Goal: Task Accomplishment & Management: Use online tool/utility

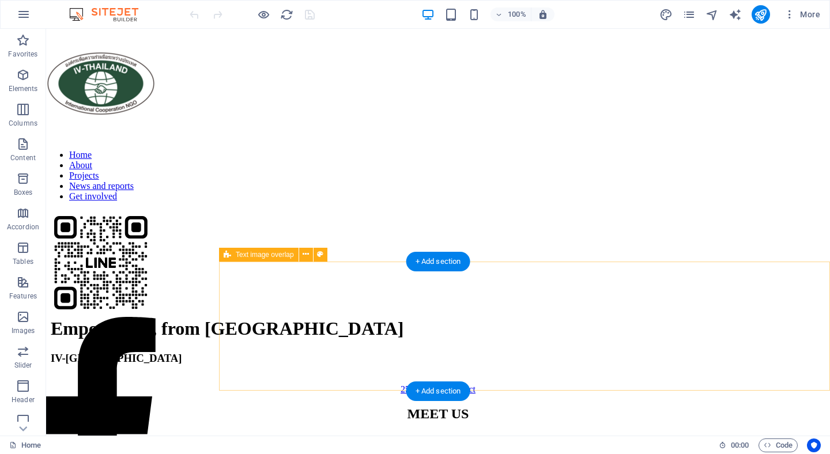
scroll to position [597, 0]
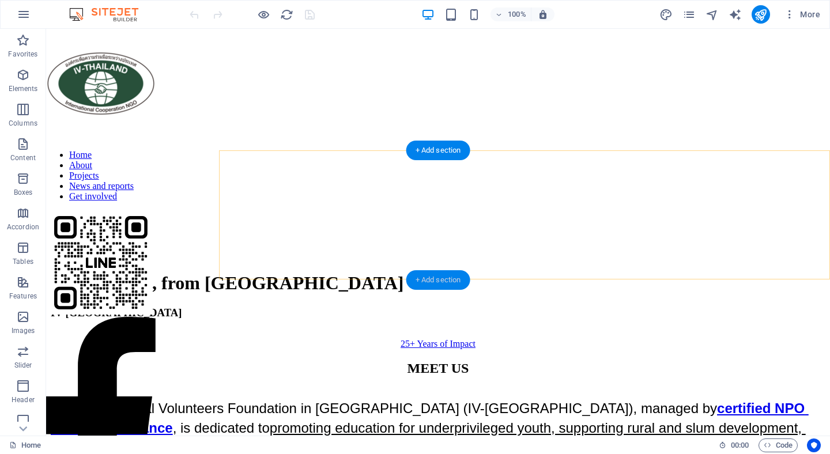
click at [451, 277] on div "+ Add section" at bounding box center [438, 280] width 64 height 20
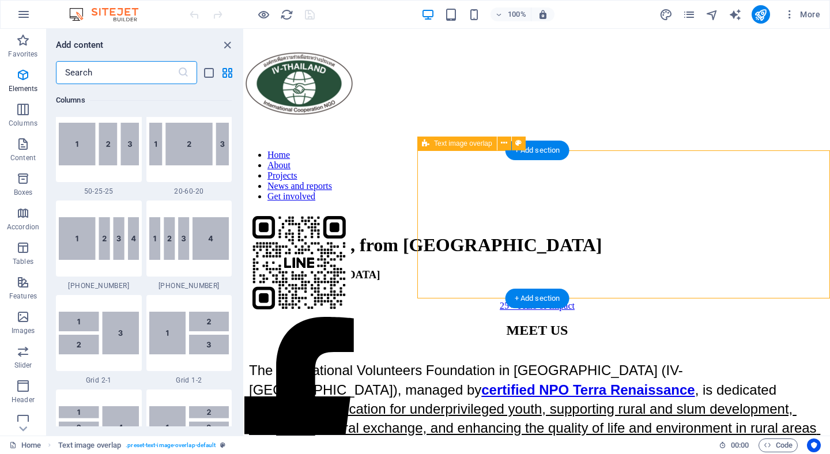
scroll to position [2016, 0]
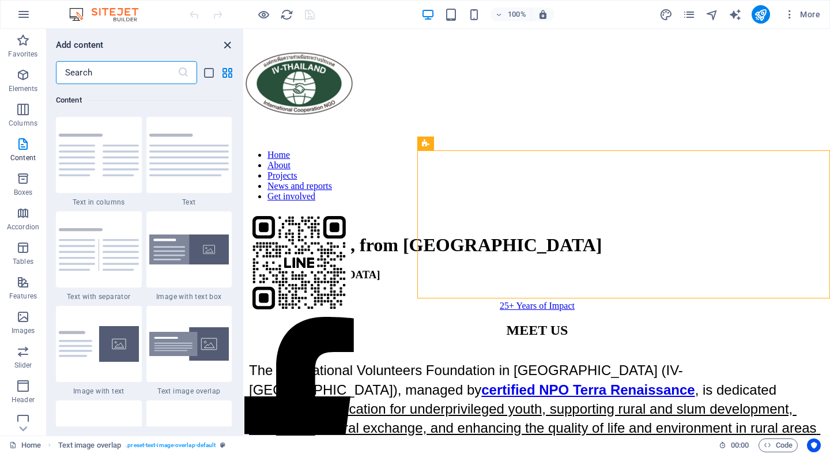
click at [227, 42] on icon "close panel" at bounding box center [227, 45] width 13 height 13
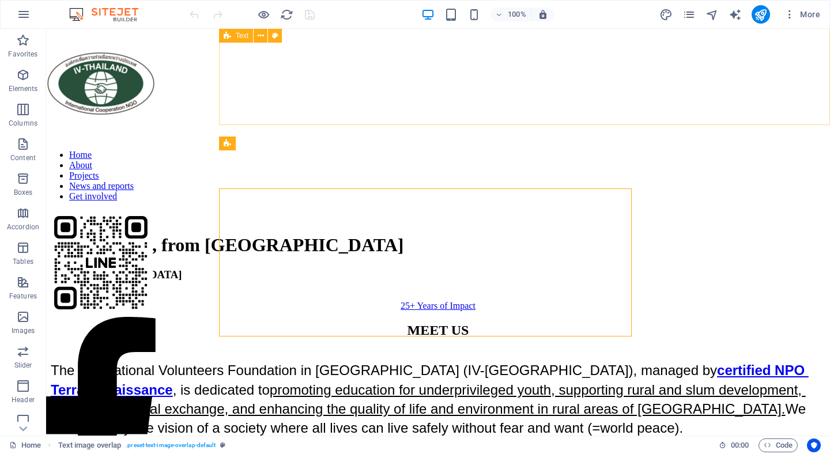
scroll to position [597, 0]
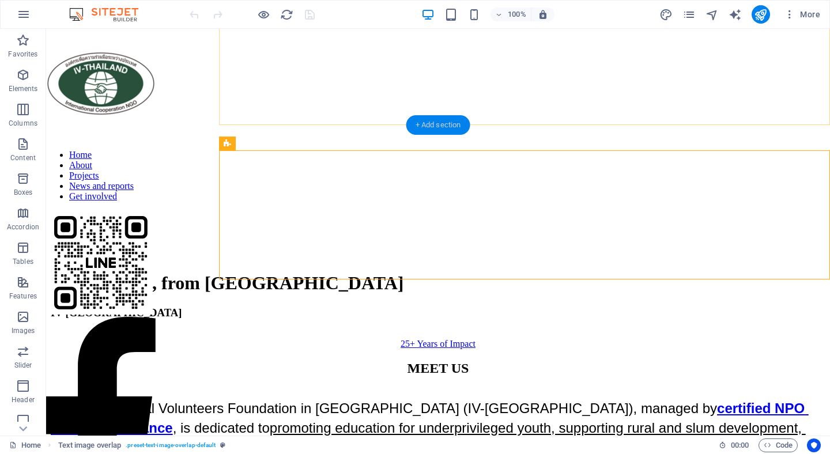
click at [449, 119] on div "+ Add section" at bounding box center [438, 125] width 64 height 20
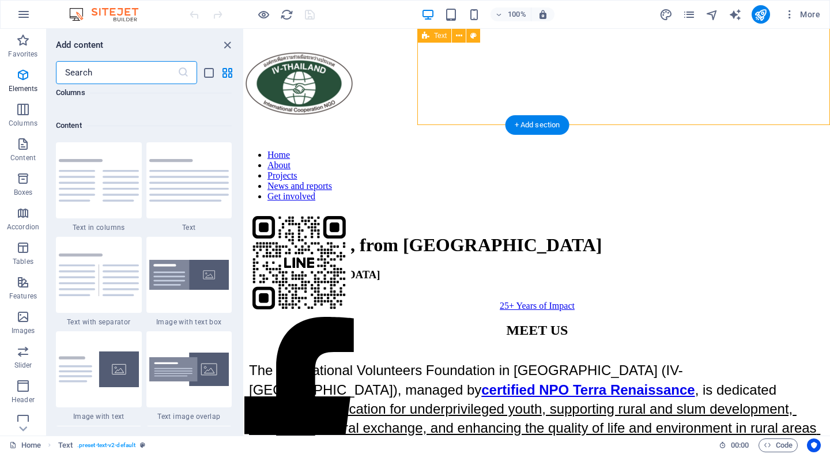
scroll to position [2016, 0]
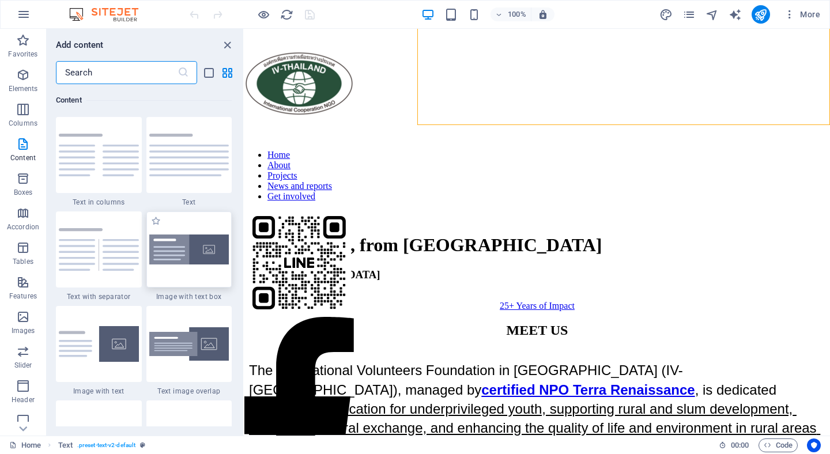
click at [177, 256] on img at bounding box center [189, 249] width 80 height 31
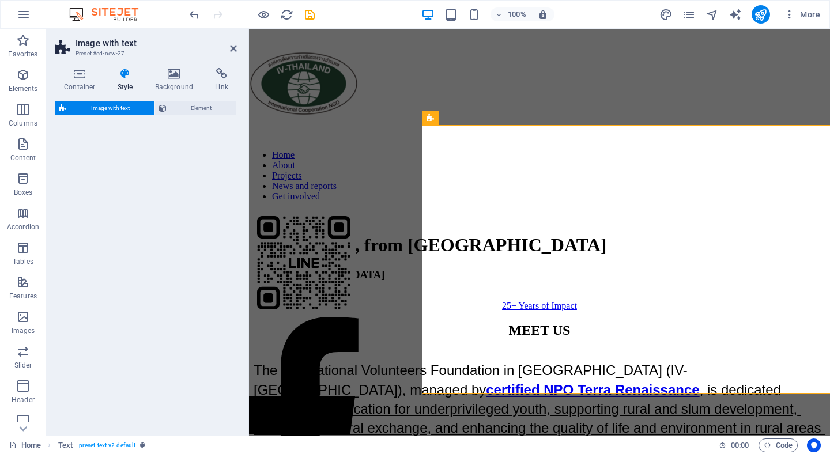
select select "rem"
select select "px"
select select "preset-text-with-image-v4-boxed"
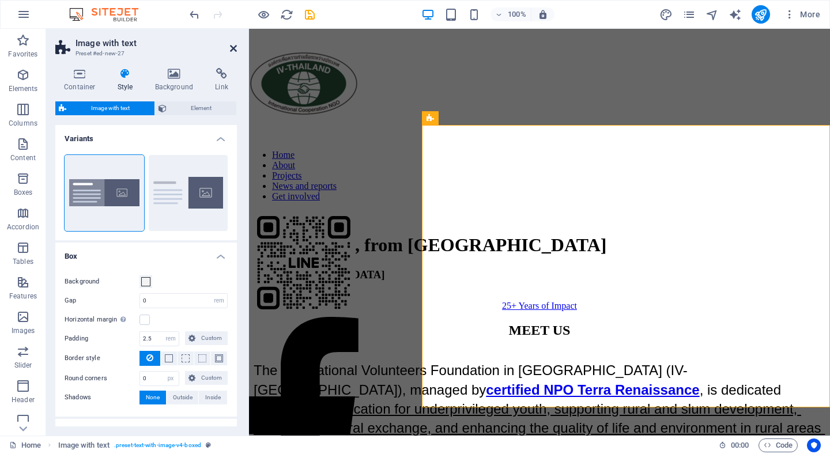
click at [235, 53] on link at bounding box center [233, 49] width 7 height 10
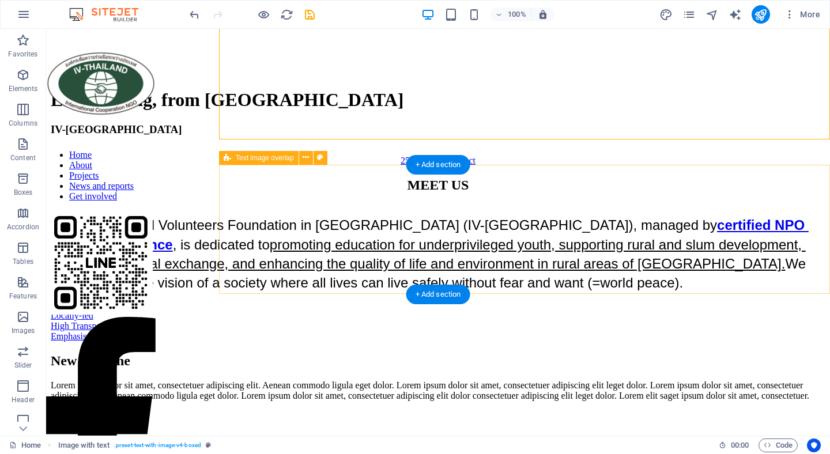
scroll to position [628, 0]
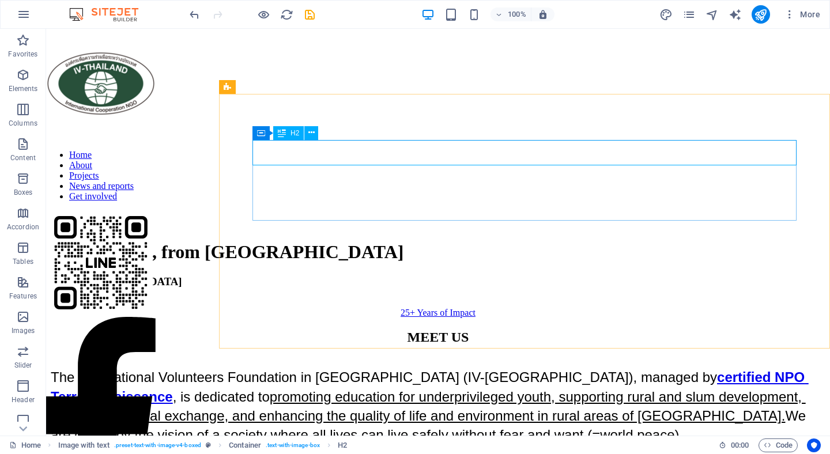
click at [291, 134] on span "H2" at bounding box center [294, 133] width 9 height 7
click at [291, 133] on span "H2" at bounding box center [294, 133] width 9 height 7
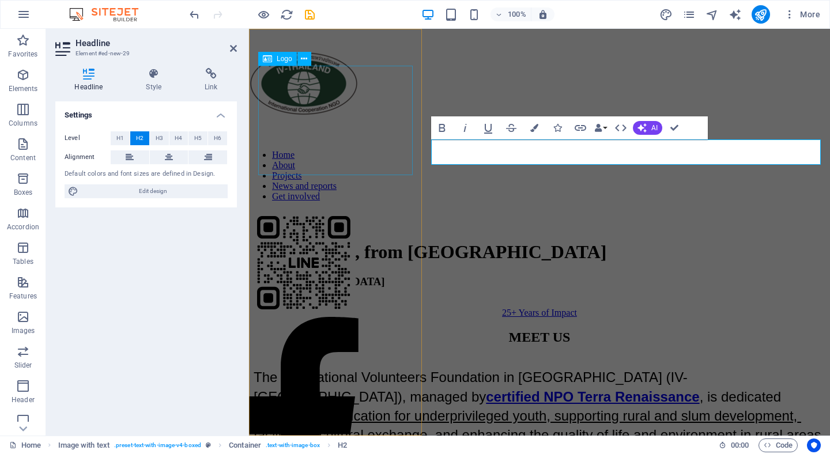
scroll to position [666, 0]
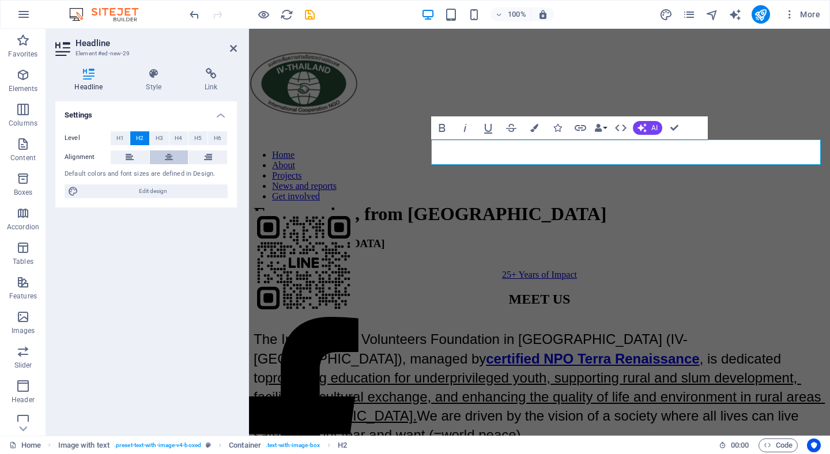
click at [168, 155] on icon at bounding box center [169, 157] width 8 height 14
click at [229, 47] on h2 "Headline" at bounding box center [155, 43] width 161 height 10
click at [231, 47] on icon at bounding box center [233, 48] width 7 height 9
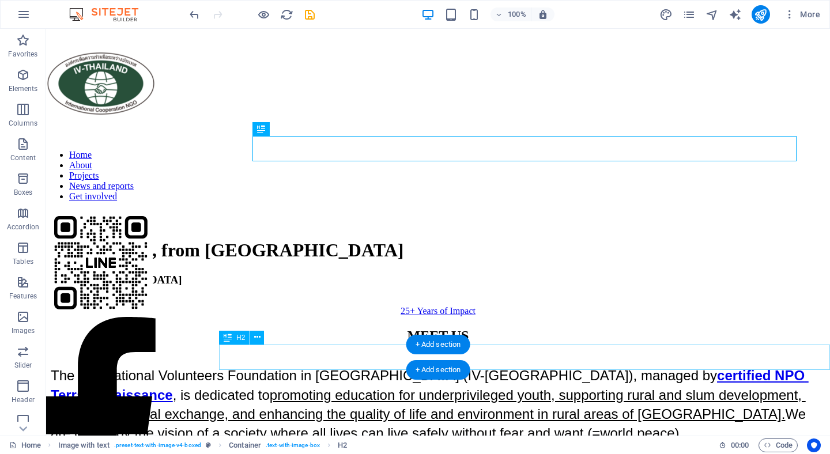
scroll to position [626, 0]
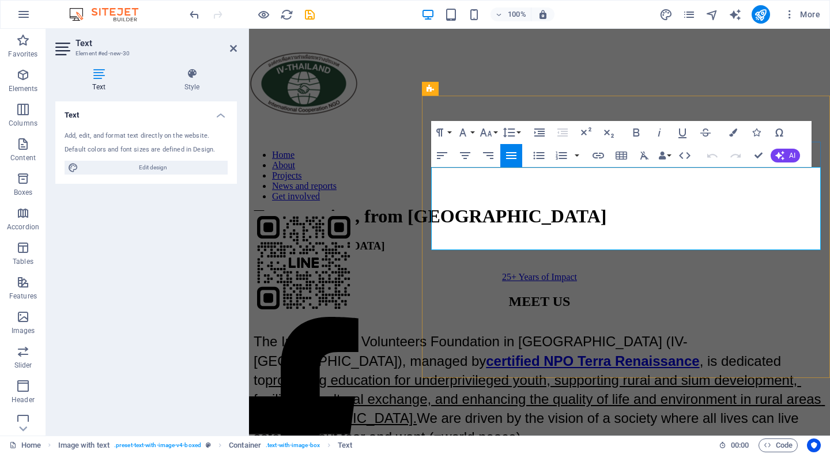
drag, startPoint x: 497, startPoint y: 247, endPoint x: 430, endPoint y: 171, distance: 100.4
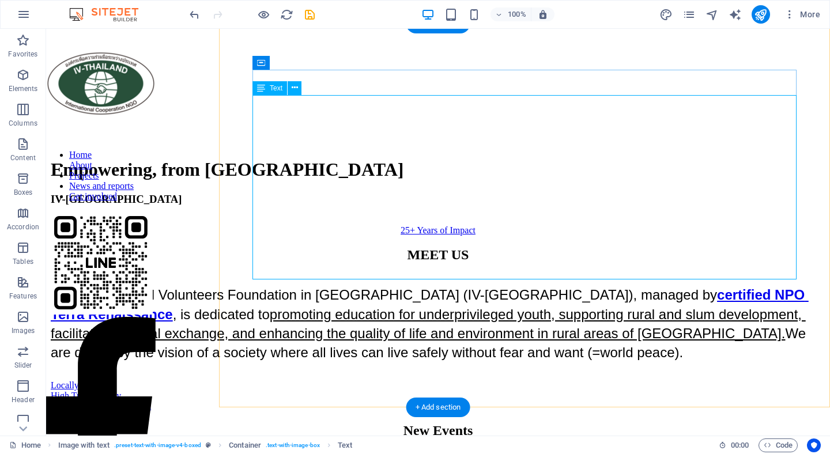
scroll to position [720, 0]
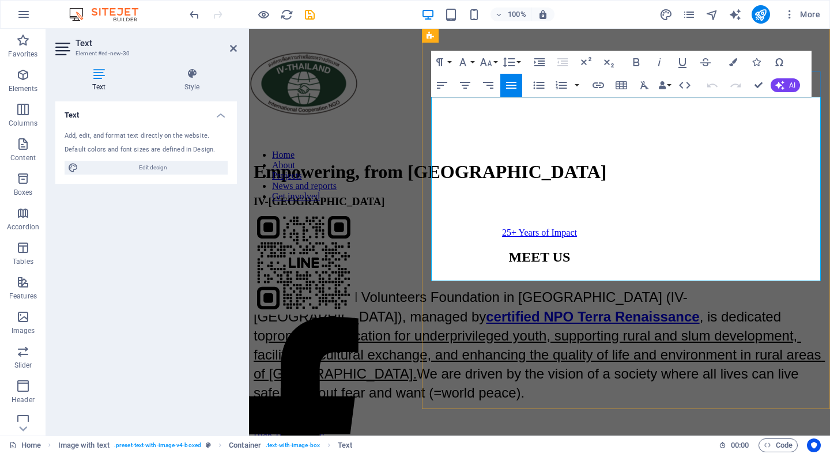
scroll to position [695, 0]
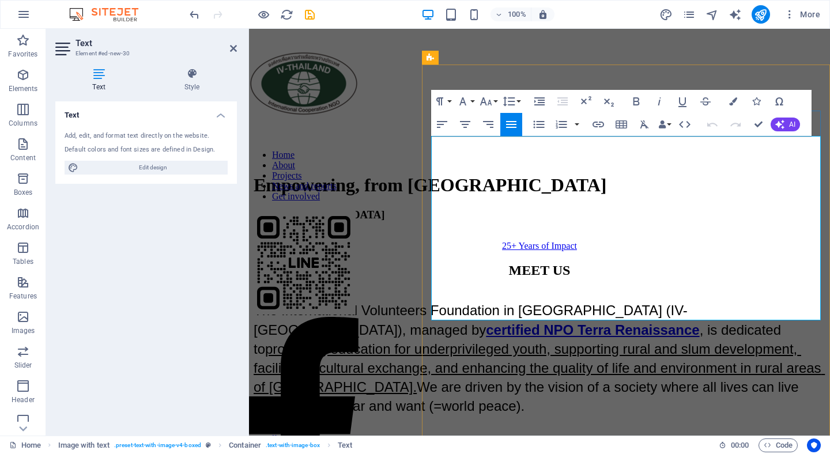
drag, startPoint x: 434, startPoint y: 143, endPoint x: 584, endPoint y: 308, distance: 223.5
drag, startPoint x: 676, startPoint y: 310, endPoint x: 433, endPoint y: 141, distance: 295.9
click at [472, 100] on button "Font Family" at bounding box center [465, 101] width 22 height 23
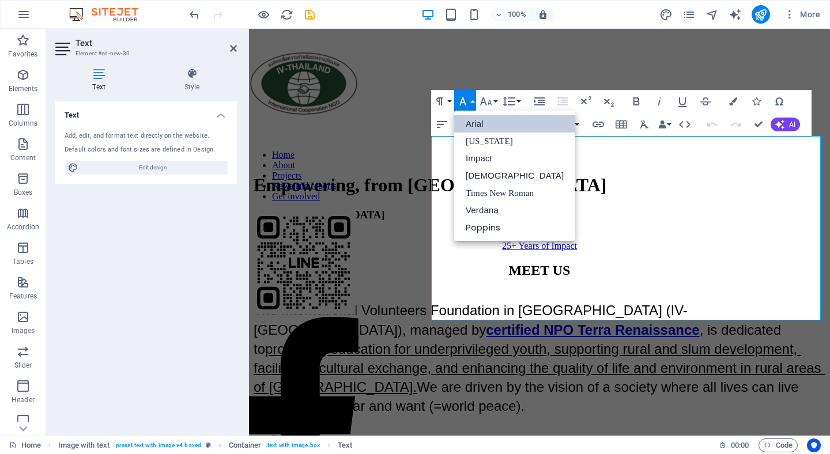
click at [486, 127] on link "Arial" at bounding box center [514, 123] width 121 height 17
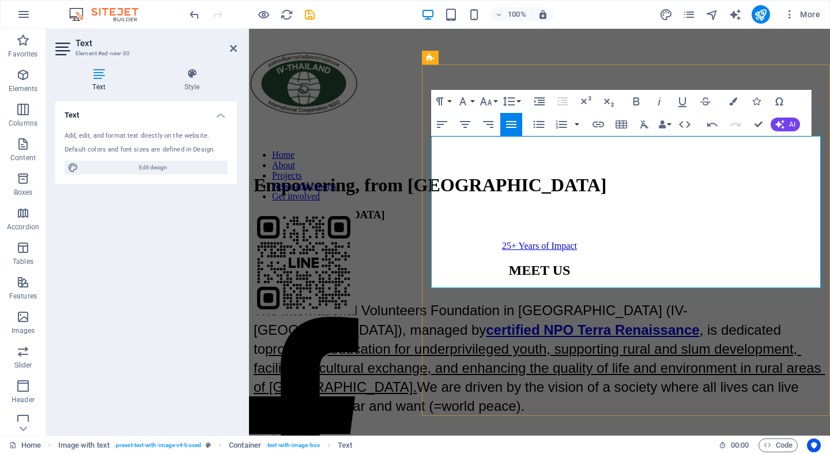
drag, startPoint x: 629, startPoint y: 256, endPoint x: 430, endPoint y: 253, distance: 198.8
click at [603, 120] on icon "button" at bounding box center [598, 125] width 14 height 14
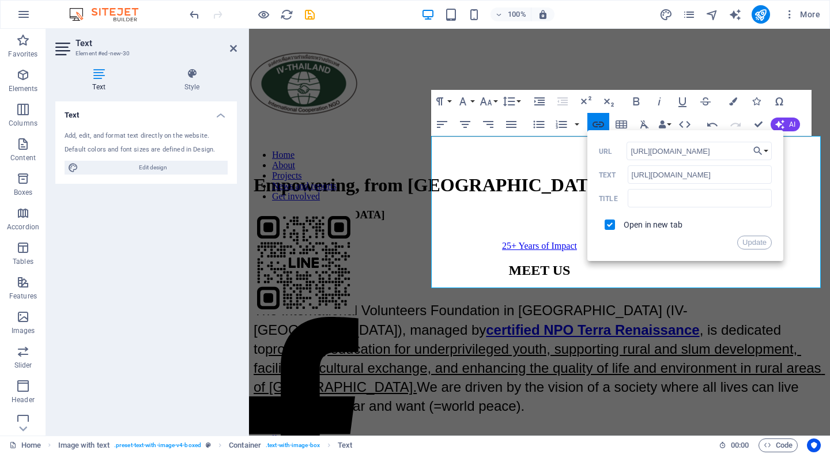
scroll to position [0, 29]
click at [656, 200] on input "text" at bounding box center [699, 198] width 144 height 18
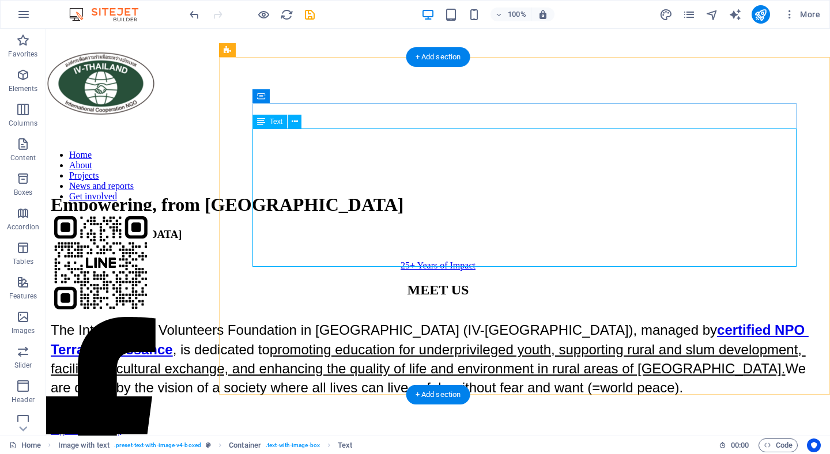
scroll to position [691, 0]
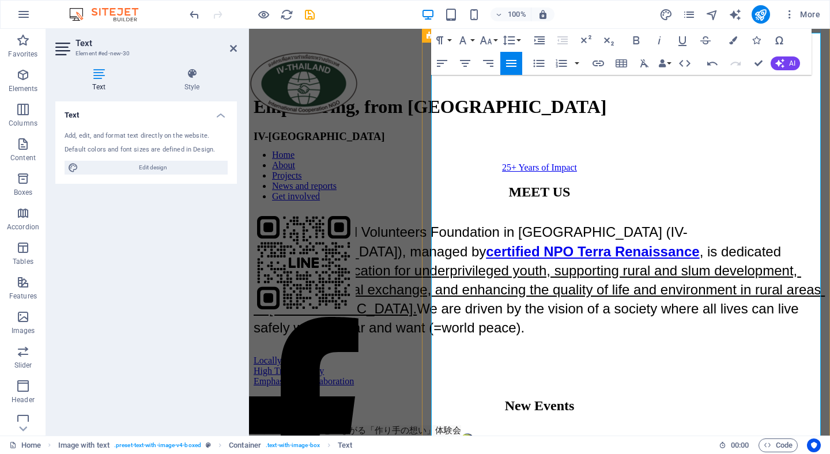
scroll to position [837, 0]
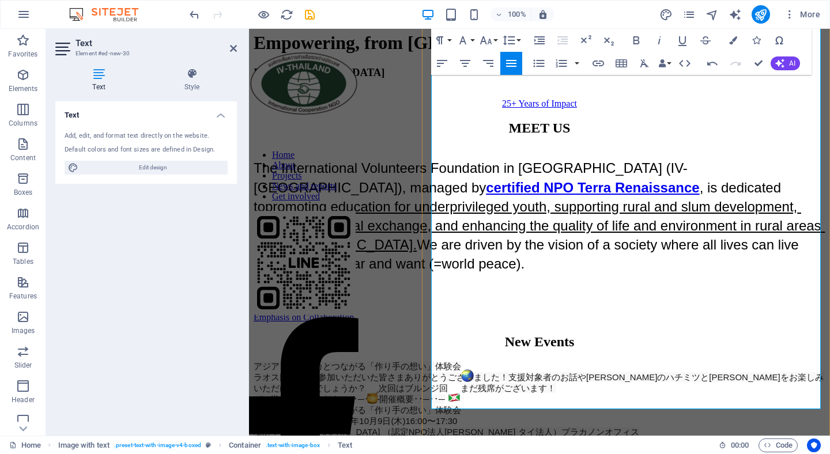
drag, startPoint x: 433, startPoint y: 168, endPoint x: 521, endPoint y: 186, distance: 90.5
click at [472, 38] on button "Font Family" at bounding box center [465, 40] width 22 height 23
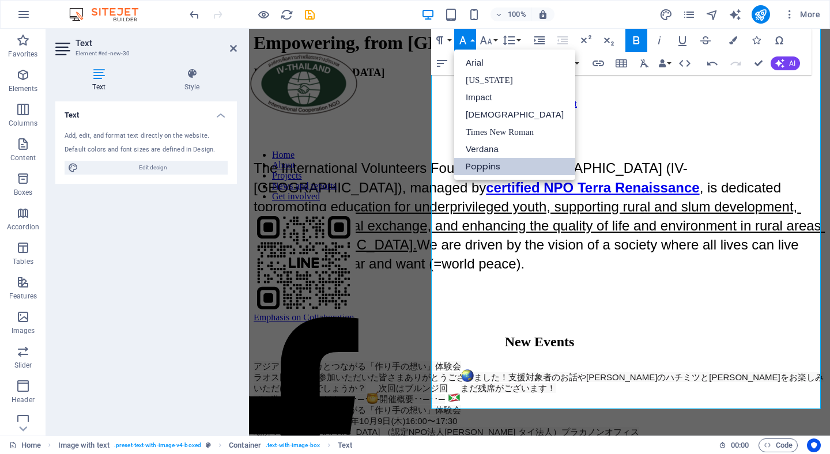
scroll to position [0, 0]
click at [475, 96] on link "Impact" at bounding box center [514, 97] width 121 height 17
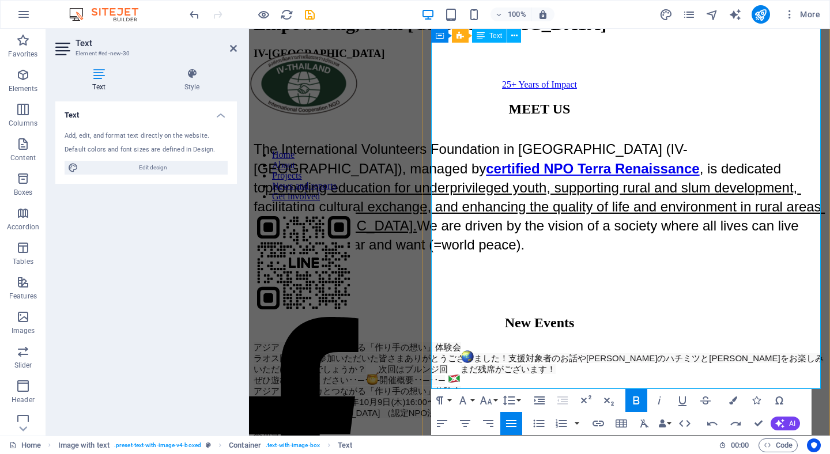
scroll to position [857, 0]
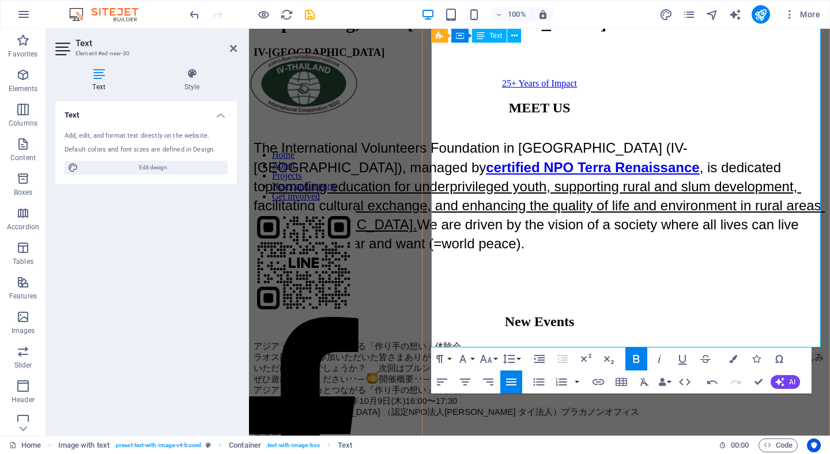
drag, startPoint x: 689, startPoint y: 329, endPoint x: 504, endPoint y: 327, distance: 184.4
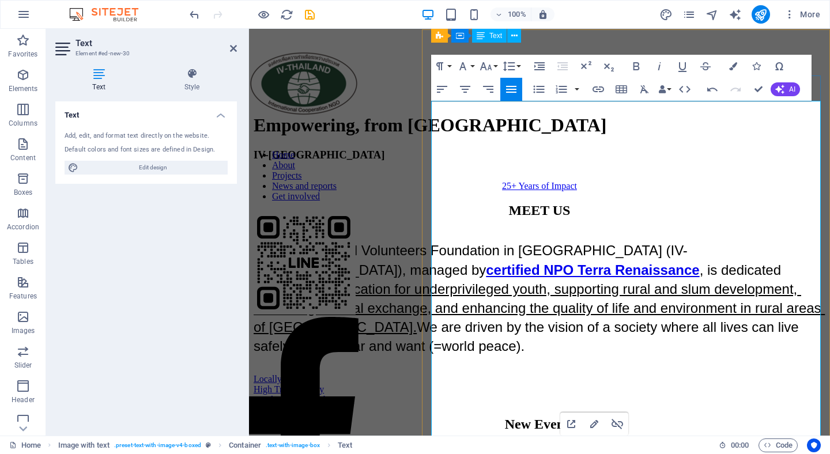
scroll to position [726, 0]
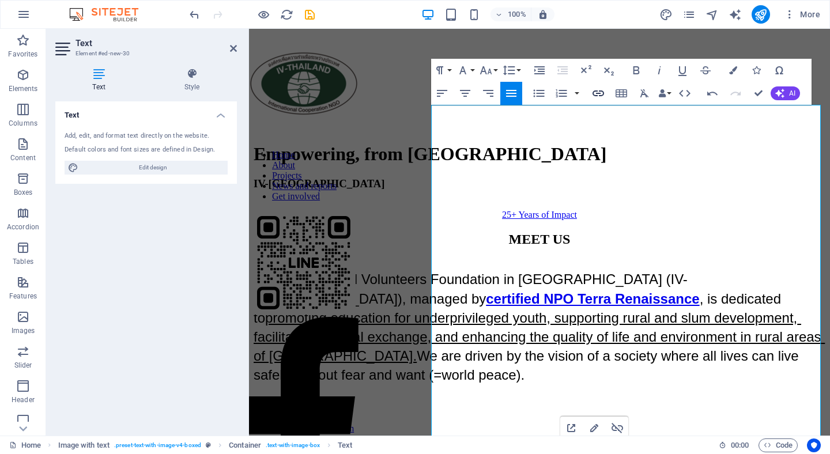
click at [596, 92] on icon "button" at bounding box center [598, 93] width 14 height 14
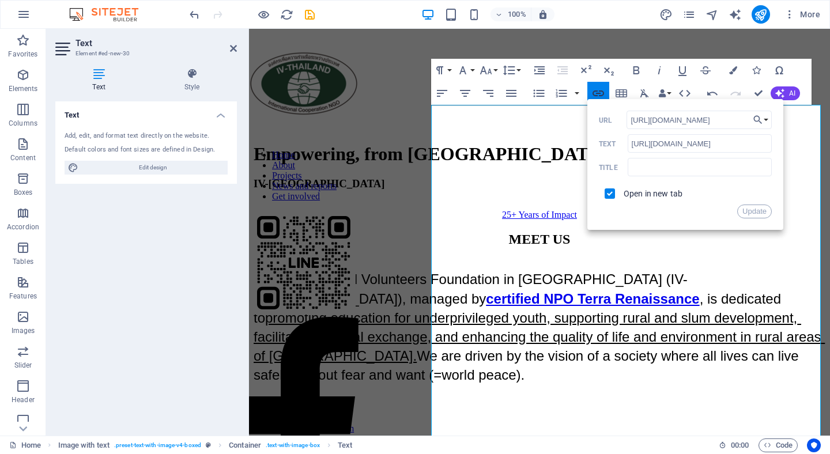
scroll to position [0, 21]
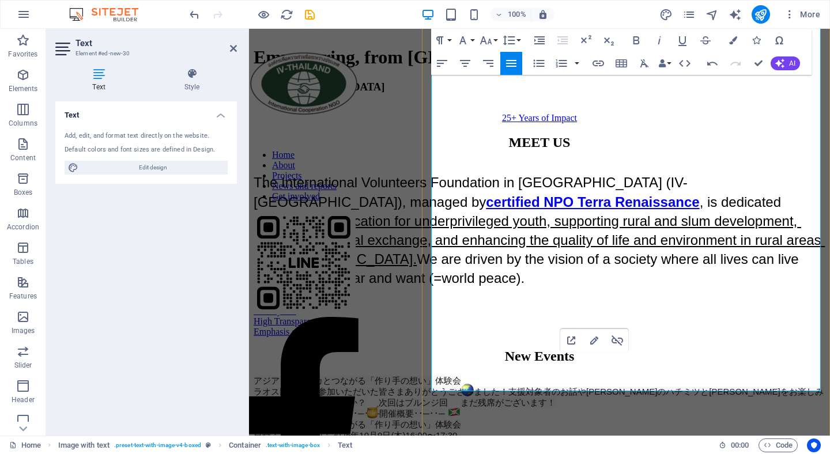
scroll to position [867, 0]
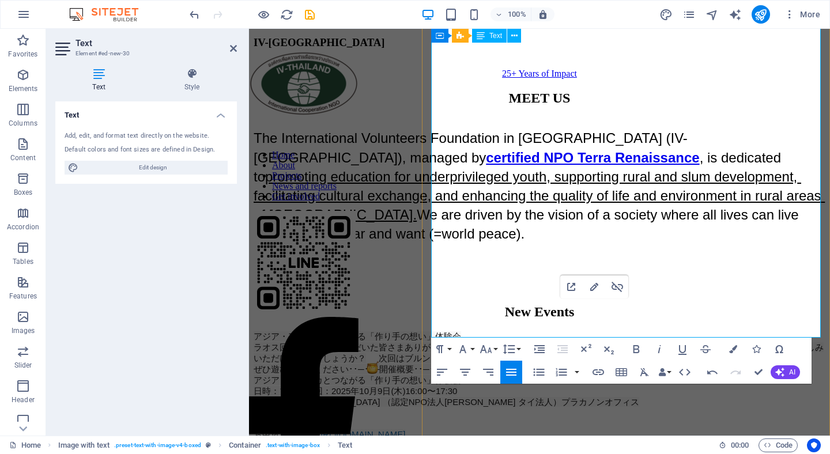
drag, startPoint x: 762, startPoint y: 290, endPoint x: 700, endPoint y: 287, distance: 61.7
drag, startPoint x: 476, startPoint y: 290, endPoint x: 527, endPoint y: 291, distance: 50.1
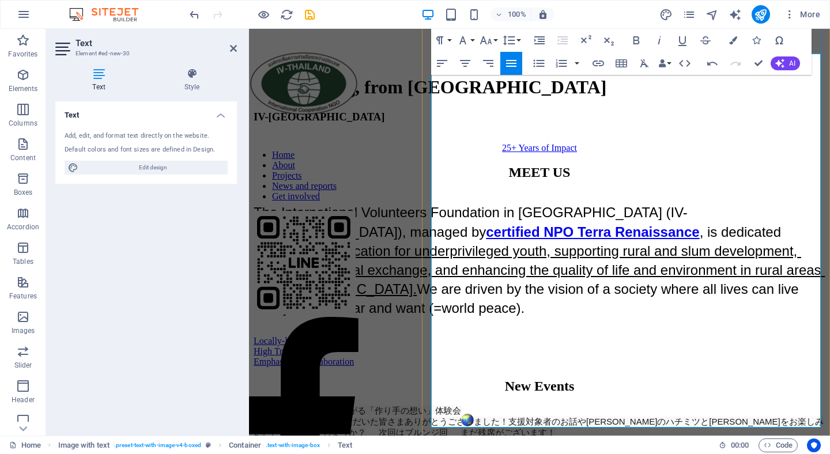
scroll to position [777, 0]
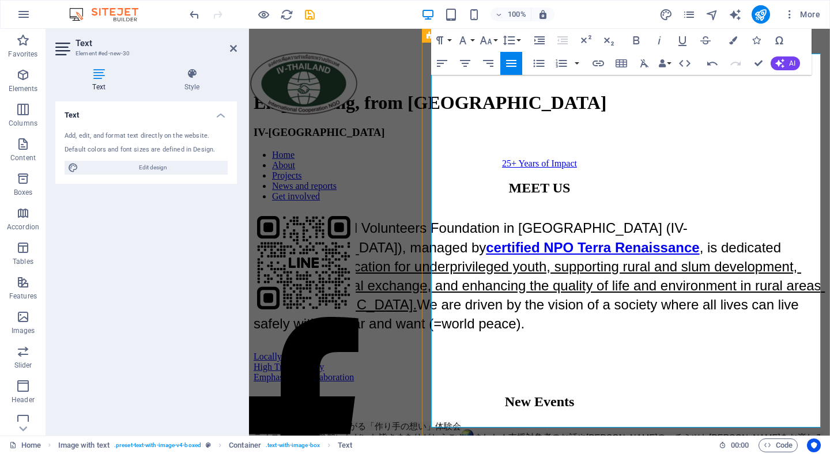
drag, startPoint x: 627, startPoint y: 171, endPoint x: 430, endPoint y: 171, distance: 196.5
copy link "[URL][DOMAIN_NAME]"
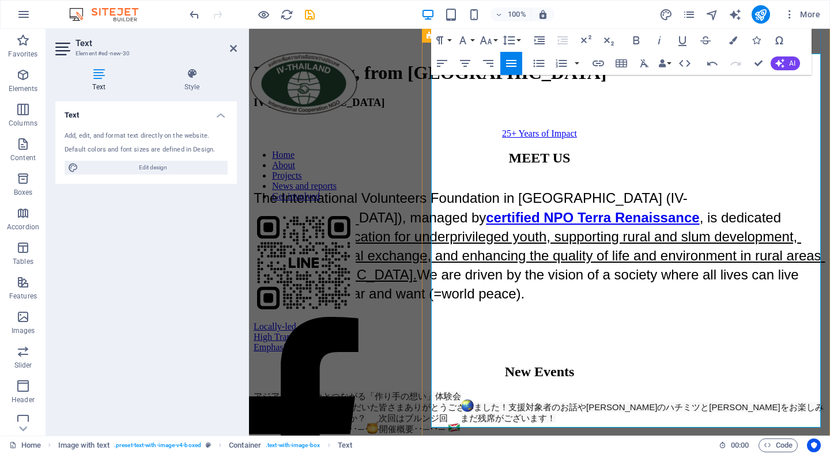
scroll to position [861, 0]
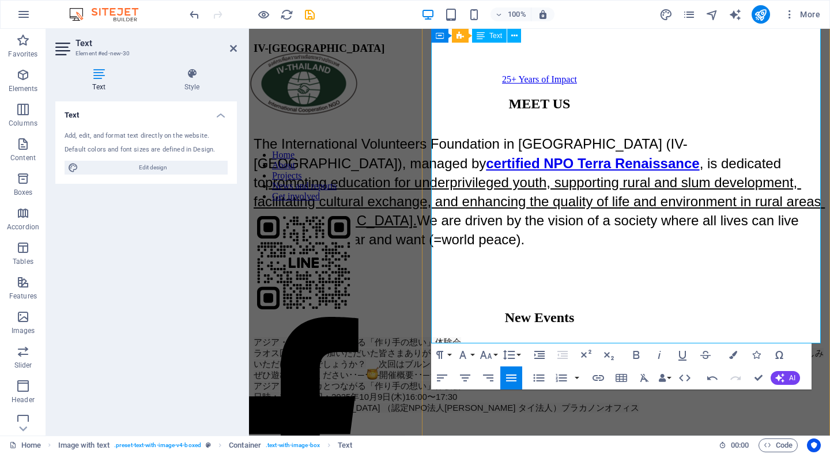
drag, startPoint x: 476, startPoint y: 296, endPoint x: 527, endPoint y: 298, distance: 51.3
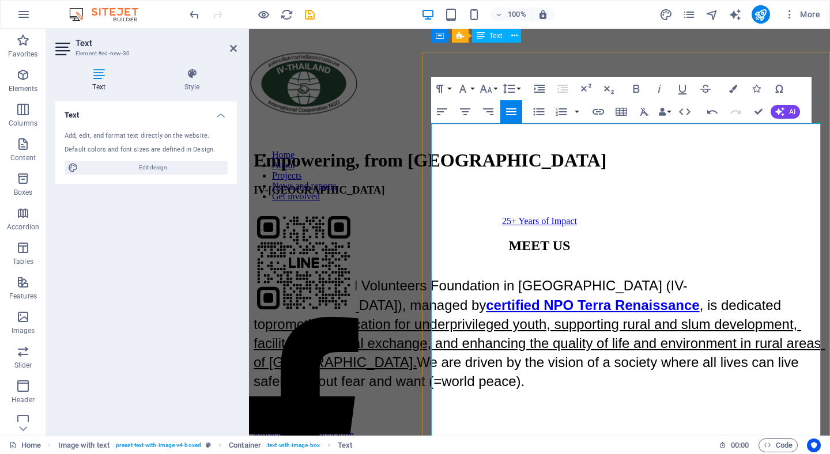
scroll to position [702, 0]
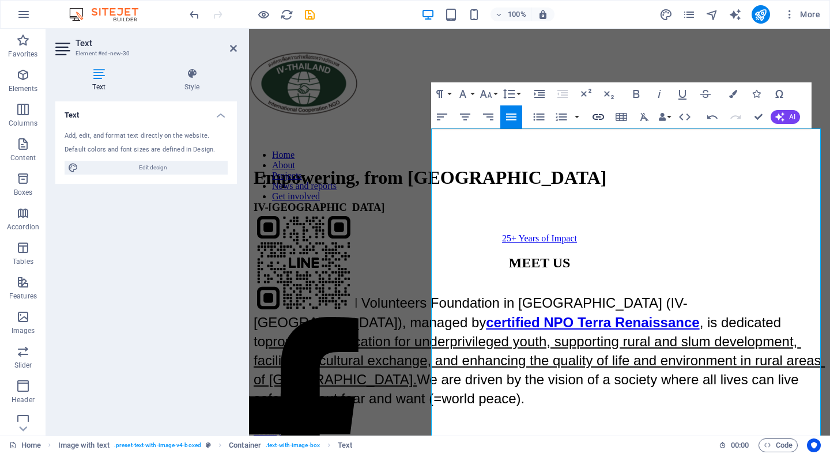
type input "IV-[GEOGRAPHIC_DATA]"
checkbox input "false"
click at [598, 115] on icon "button" at bounding box center [598, 117] width 14 height 14
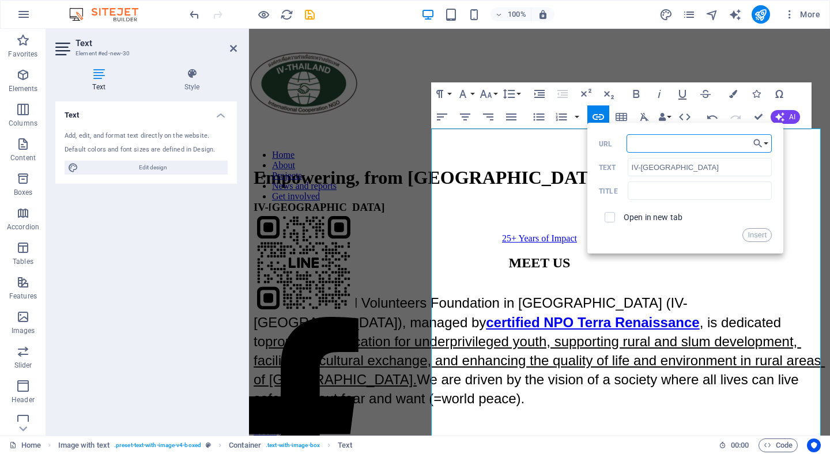
paste input "[URL][DOMAIN_NAME]"
type input "[URL][DOMAIN_NAME]"
click at [608, 217] on input "checkbox" at bounding box center [608, 215] width 10 height 10
checkbox input "true"
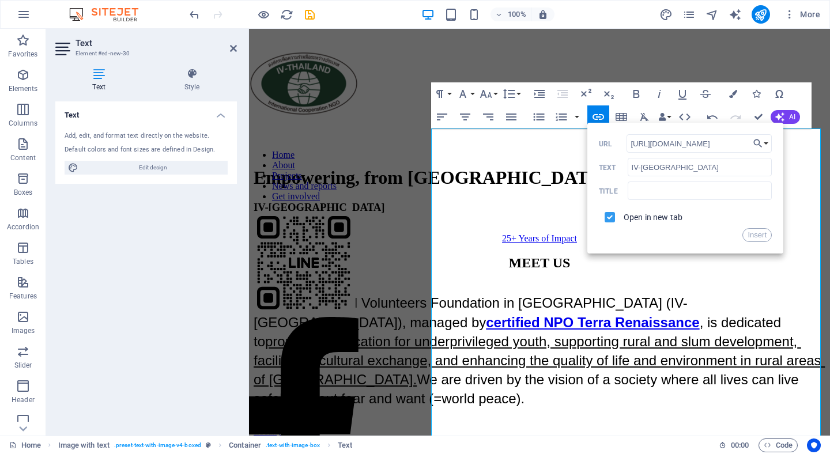
scroll to position [0, 0]
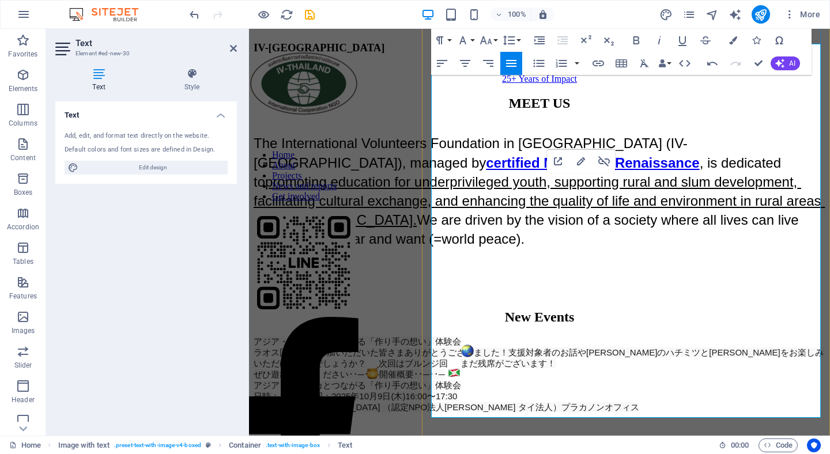
scroll to position [907, 0]
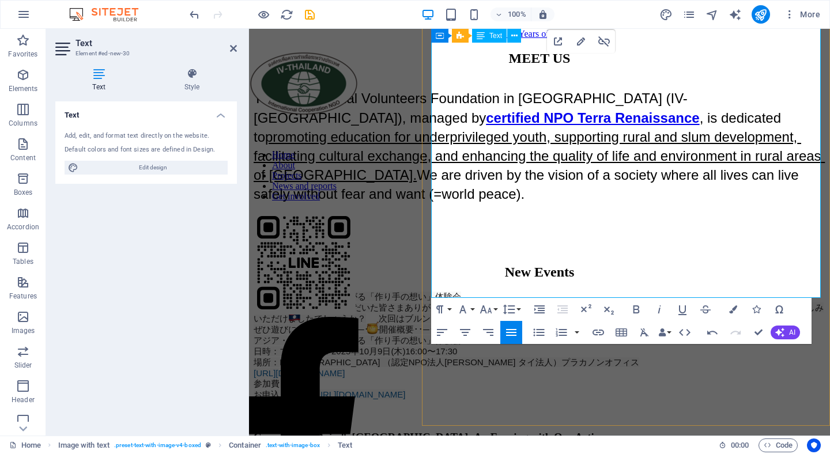
drag, startPoint x: 475, startPoint y: 249, endPoint x: 529, endPoint y: 254, distance: 54.9
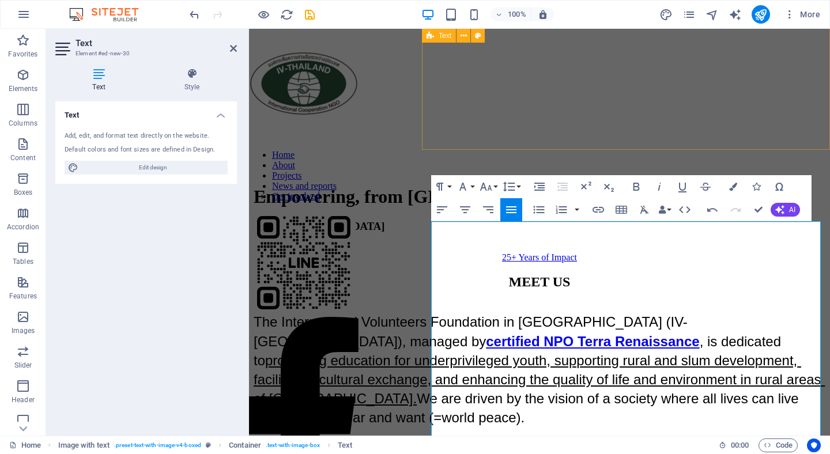
scroll to position [585, 0]
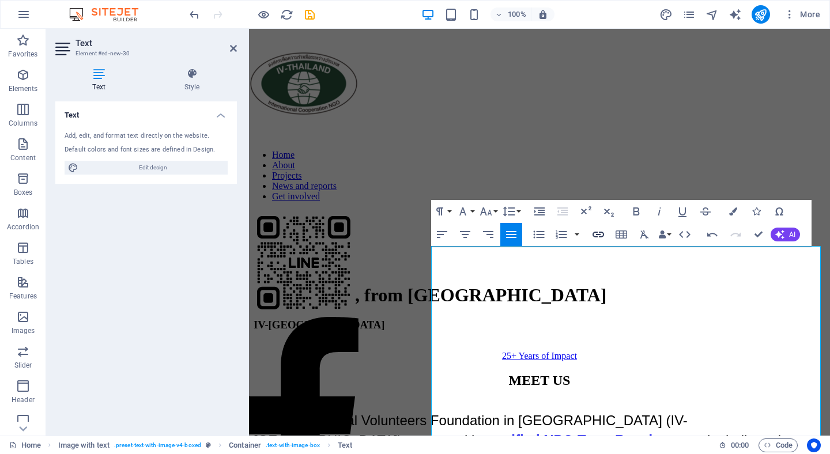
type input "IV-[GEOGRAPHIC_DATA]"
checkbox input "false"
click at [596, 235] on icon "button" at bounding box center [598, 235] width 14 height 14
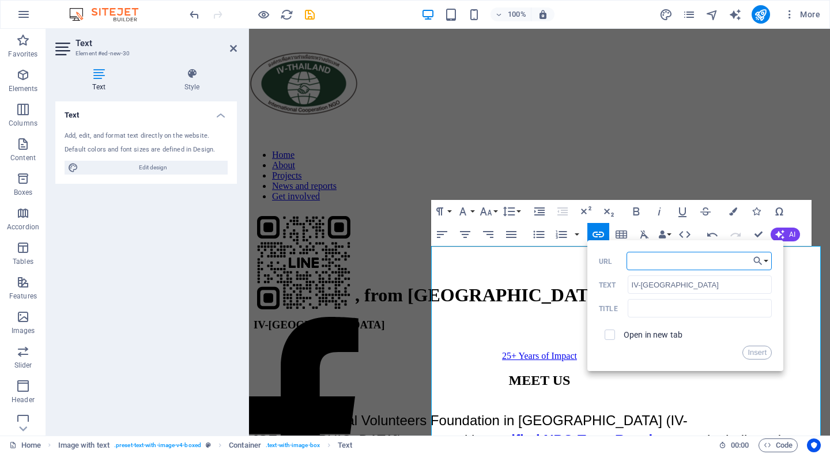
paste input "[URL][DOMAIN_NAME]"
type input "[URL][DOMAIN_NAME]"
click at [610, 334] on input "checkbox" at bounding box center [608, 333] width 10 height 10
checkbox input "true"
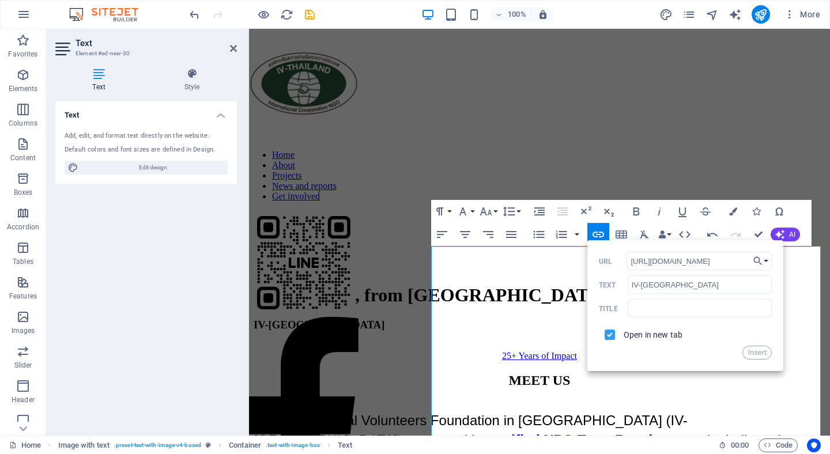
scroll to position [0, 0]
click at [761, 357] on button "Insert" at bounding box center [756, 353] width 29 height 14
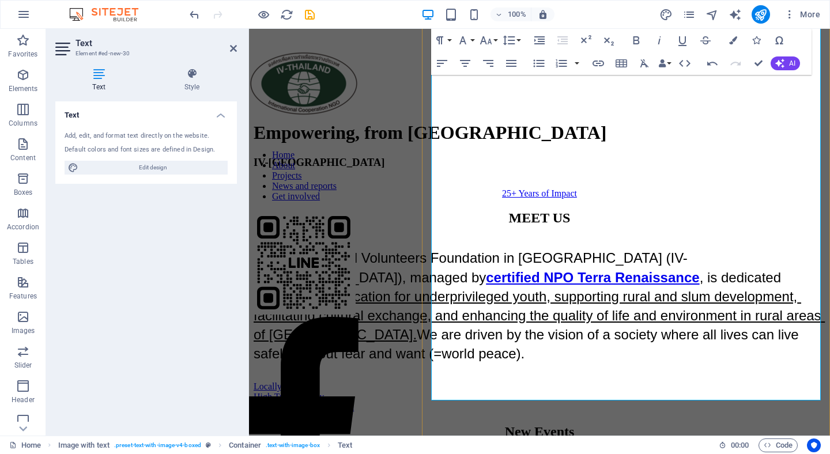
scroll to position [811, 0]
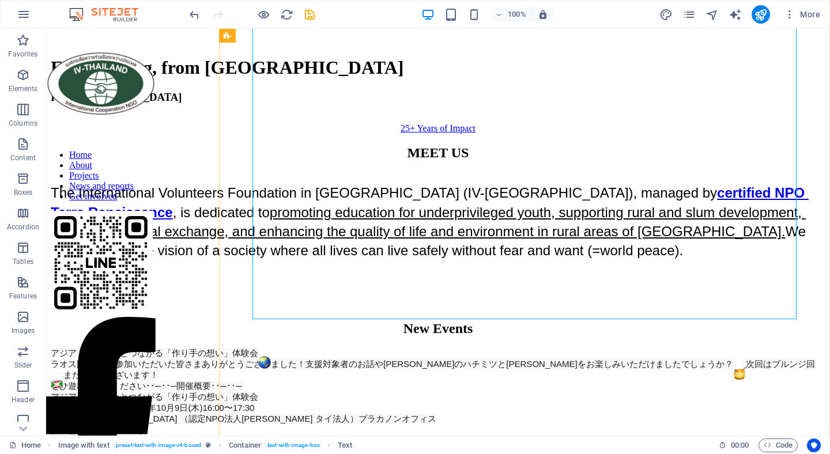
scroll to position [829, 0]
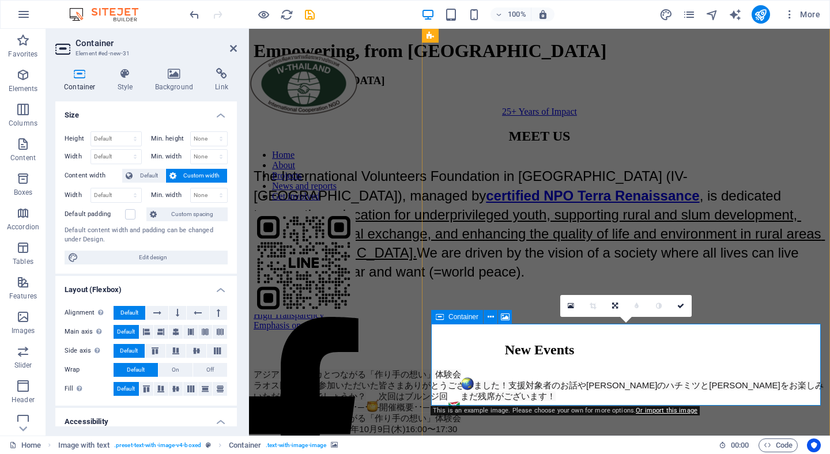
scroll to position [881, 0]
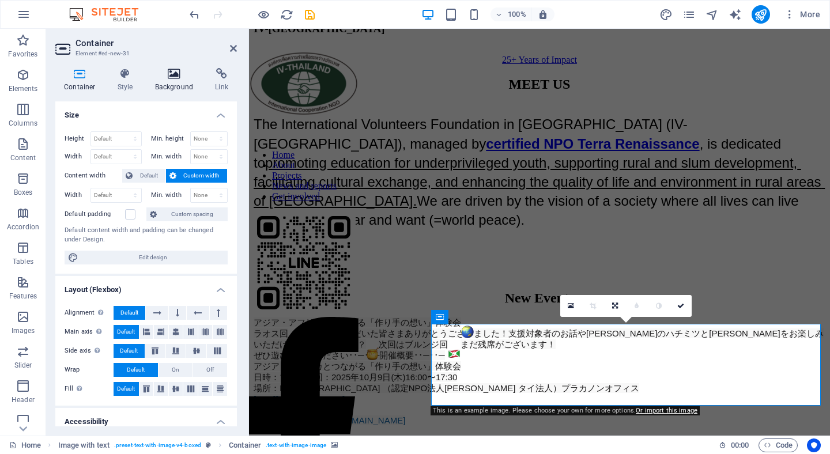
click at [174, 78] on icon at bounding box center [174, 74] width 56 height 12
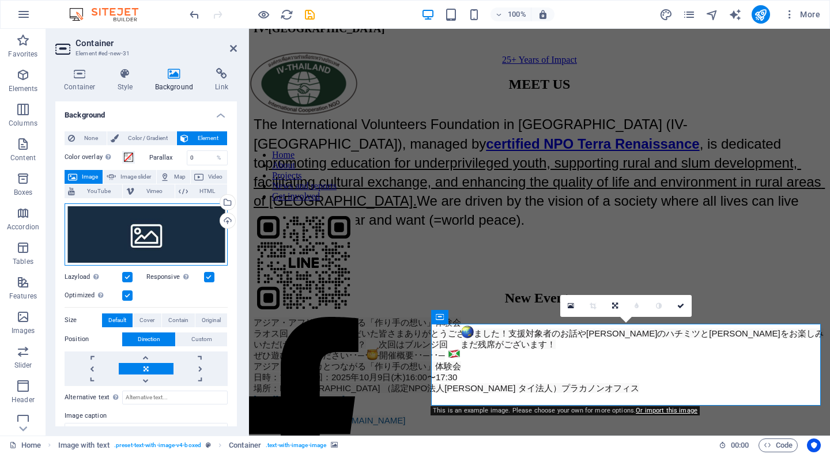
click at [138, 224] on div "Drag files here, click to choose files or select files from Files or our free s…" at bounding box center [146, 234] width 163 height 62
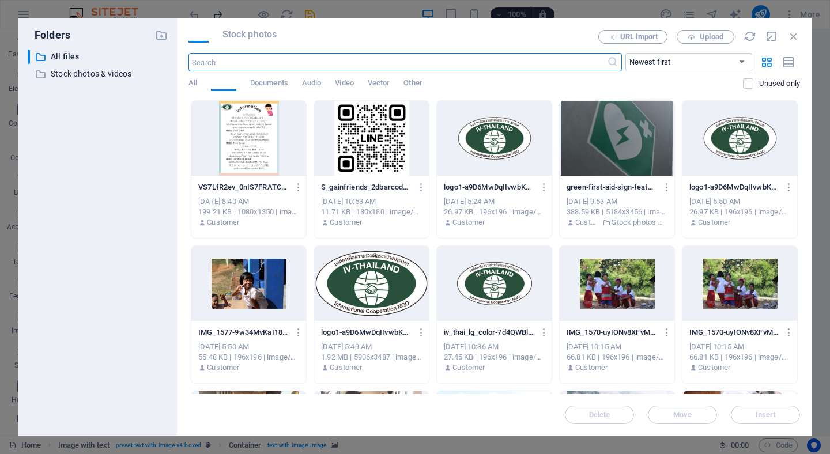
scroll to position [1383, 0]
click at [705, 43] on button "Upload" at bounding box center [705, 37] width 58 height 14
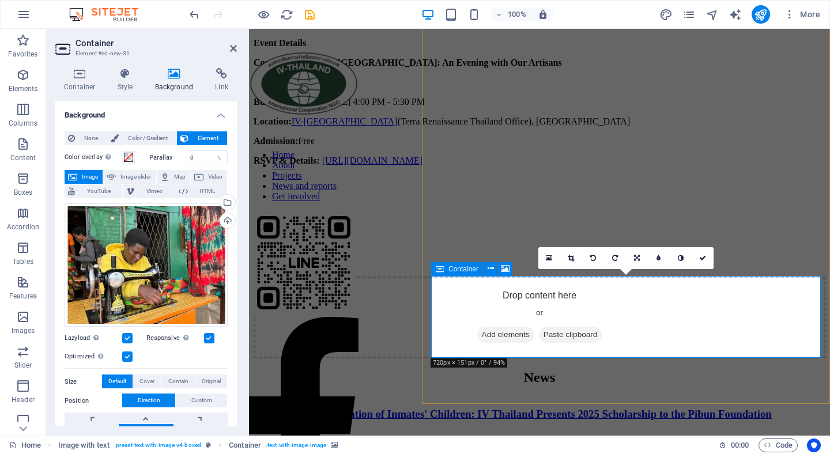
scroll to position [929, 0]
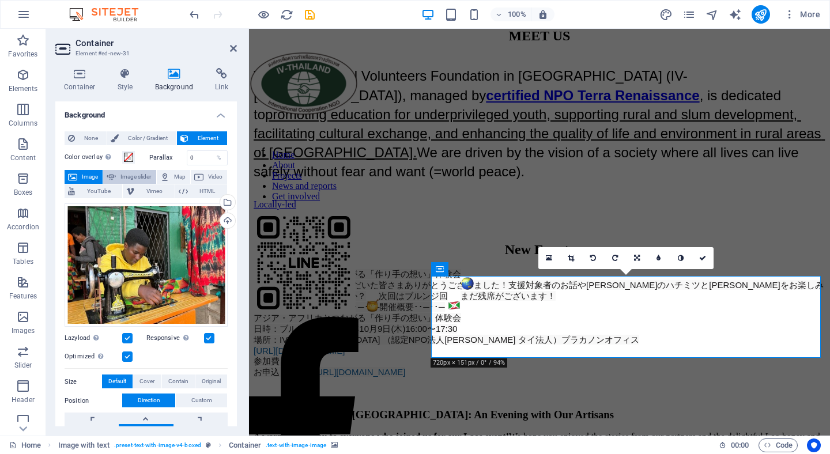
click at [143, 174] on span "Image slider" at bounding box center [135, 177] width 33 height 14
select select "ms"
select select "s"
select select "progressive"
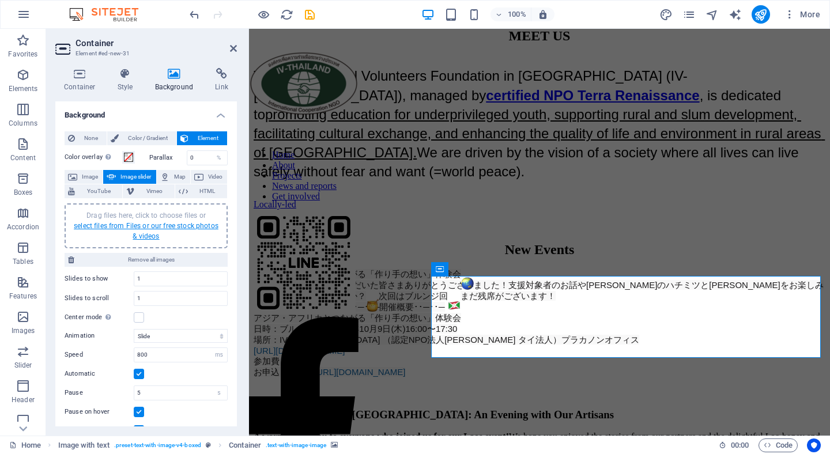
click at [140, 222] on link "select files from Files or our free stock photos & videos" at bounding box center [146, 231] width 145 height 18
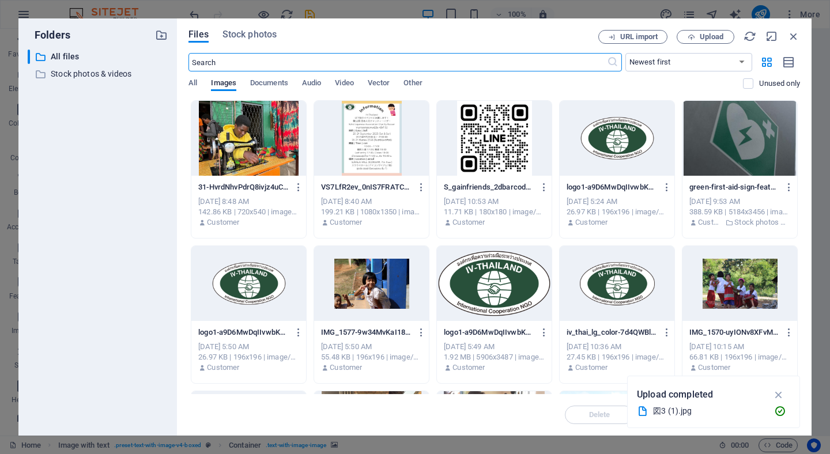
scroll to position [1383, 0]
click at [266, 150] on div at bounding box center [248, 138] width 115 height 75
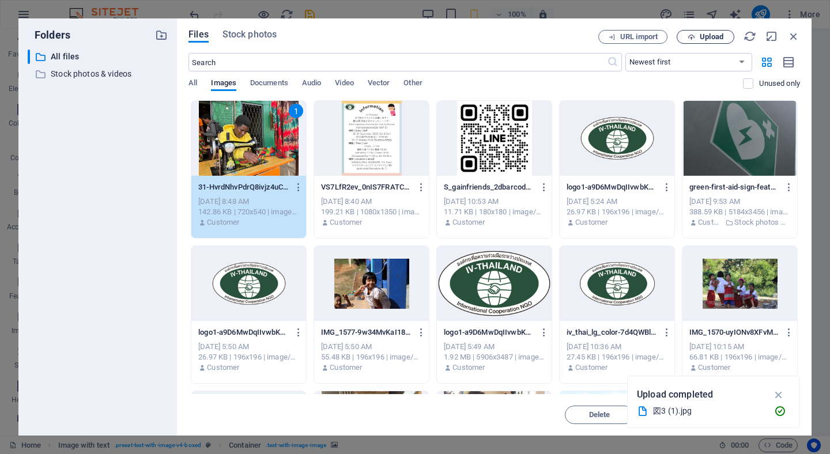
click at [695, 36] on span "Upload" at bounding box center [705, 36] width 47 height 7
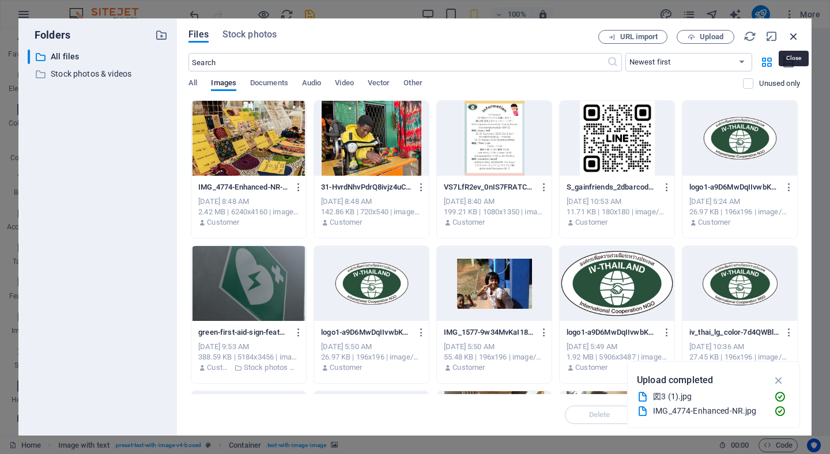
click at [793, 35] on icon "button" at bounding box center [793, 36] width 13 height 13
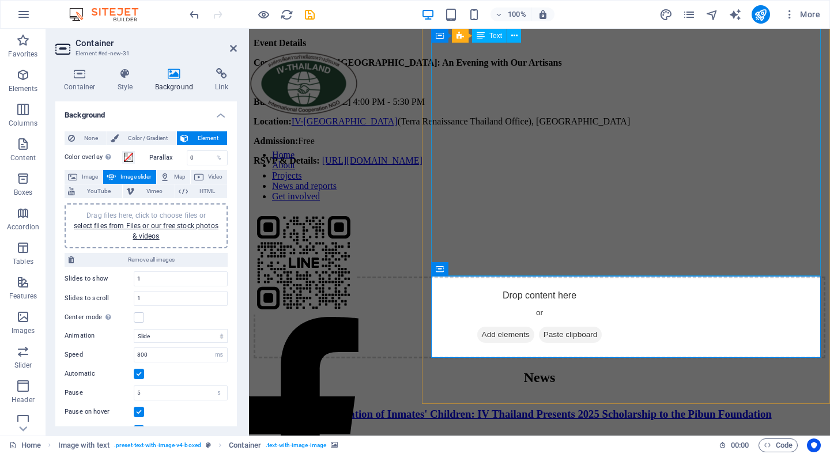
scroll to position [929, 0]
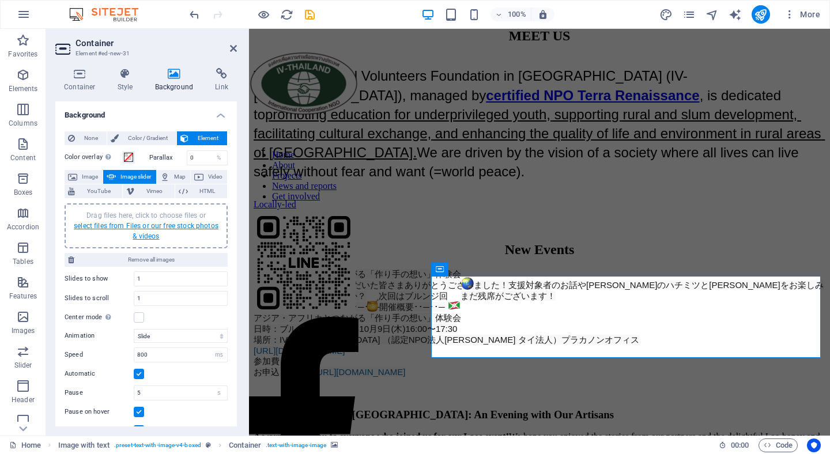
click at [146, 225] on link "select files from Files or our free stock photos & videos" at bounding box center [146, 231] width 145 height 18
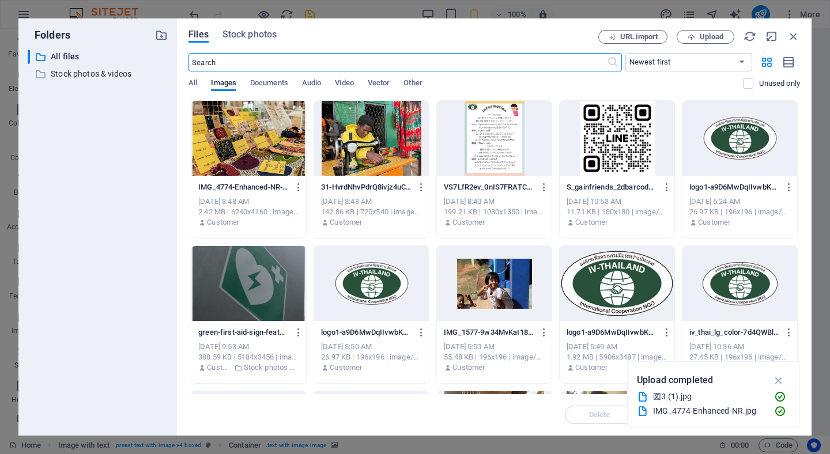
scroll to position [1383, 0]
click at [277, 121] on div at bounding box center [248, 138] width 115 height 75
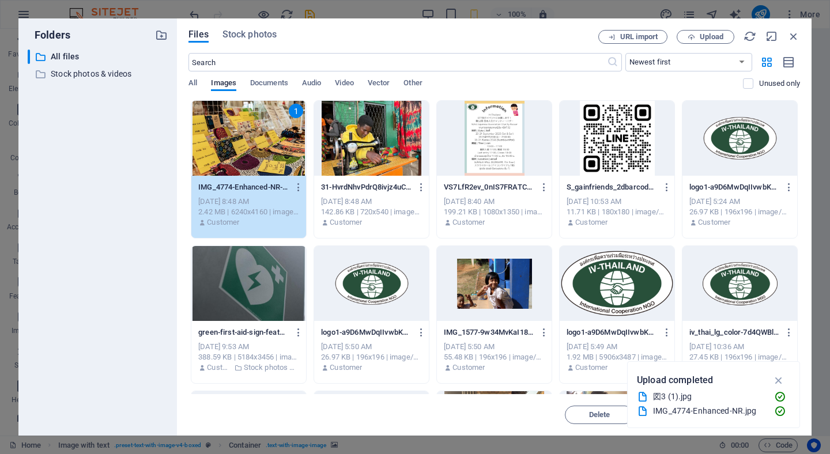
click at [387, 127] on div at bounding box center [371, 138] width 115 height 75
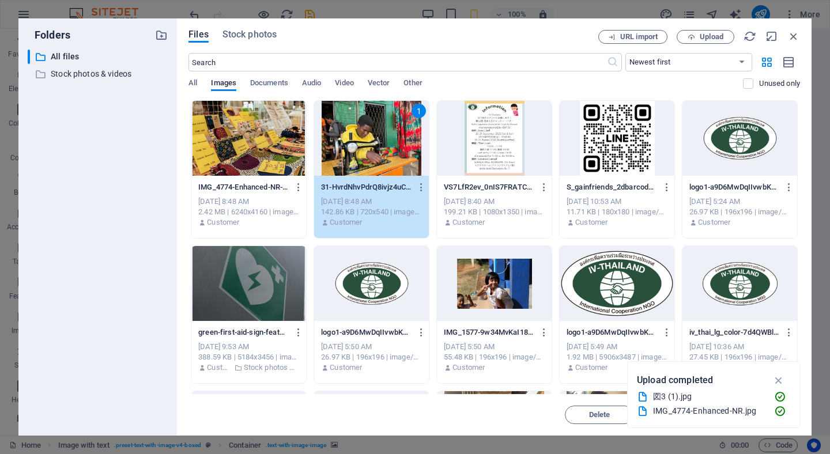
click at [270, 131] on div at bounding box center [248, 138] width 115 height 75
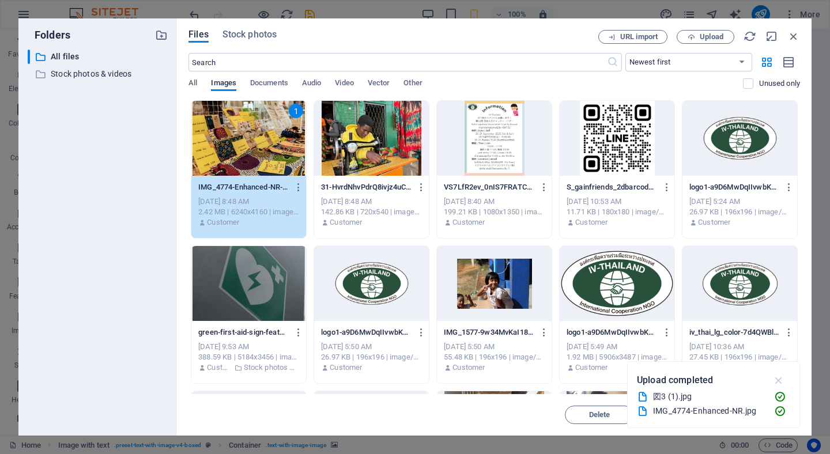
click at [781, 380] on icon "button" at bounding box center [778, 380] width 13 height 13
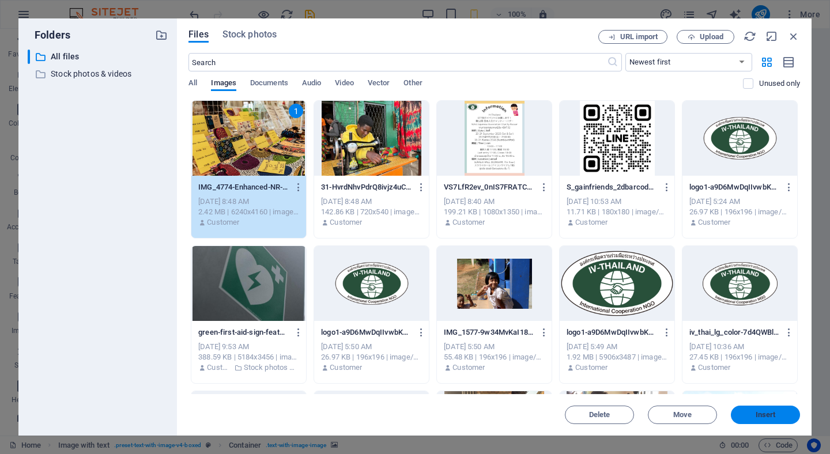
click at [755, 414] on span "Insert" at bounding box center [765, 414] width 20 height 7
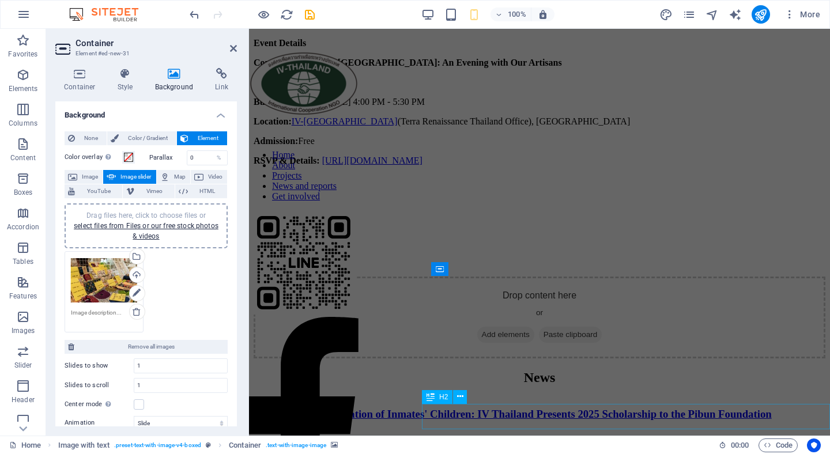
scroll to position [929, 0]
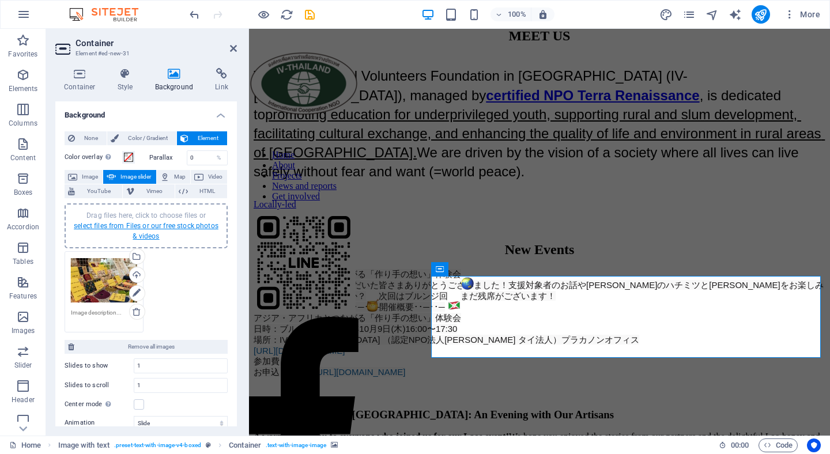
click at [157, 233] on link "select files from Files or our free stock photos & videos" at bounding box center [146, 231] width 145 height 18
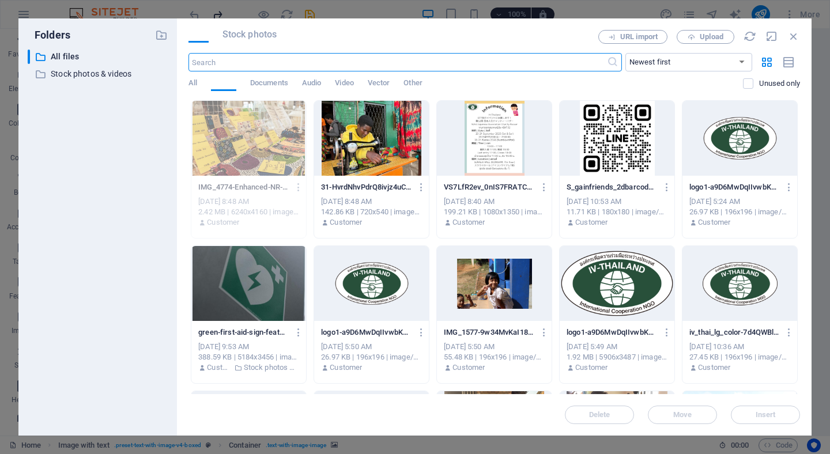
scroll to position [1383, 0]
click at [341, 124] on div at bounding box center [371, 138] width 115 height 75
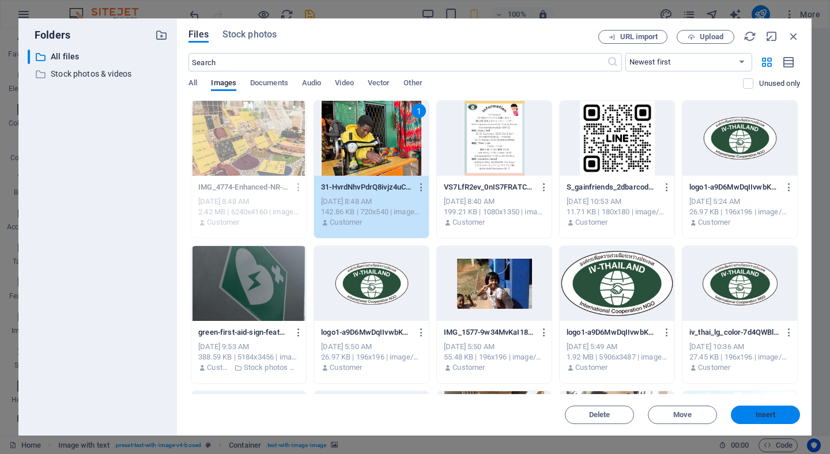
click at [767, 417] on span "Insert" at bounding box center [765, 414] width 20 height 7
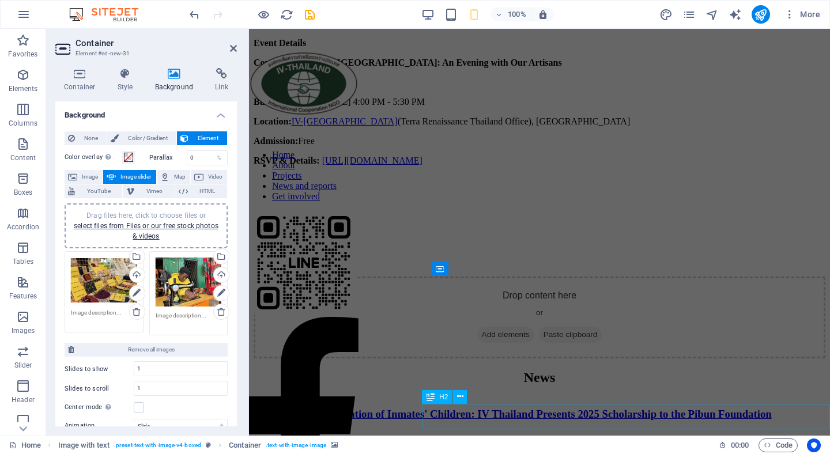
scroll to position [929, 0]
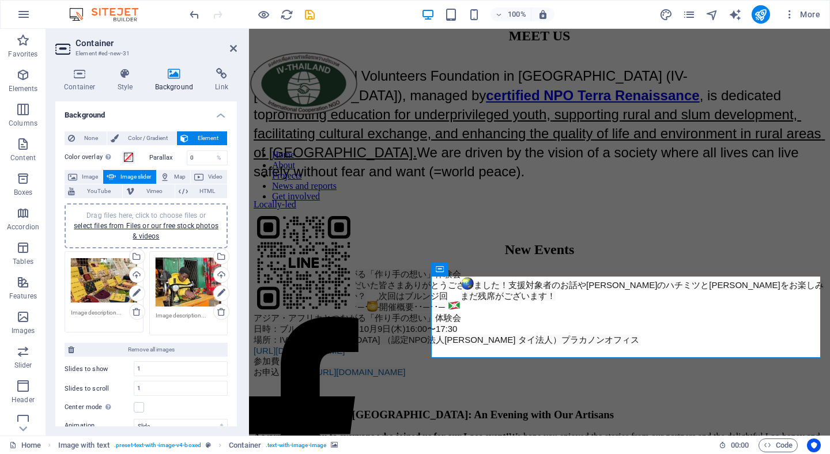
click at [237, 49] on aside "Container Element #ed-new-31 Container Style Background Link Size Height Defaul…" at bounding box center [147, 232] width 203 height 407
click at [234, 48] on icon at bounding box center [233, 48] width 7 height 9
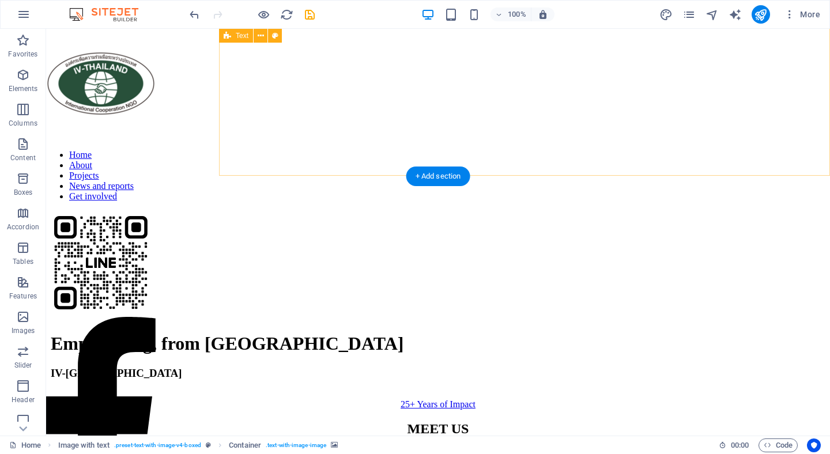
scroll to position [531, 0]
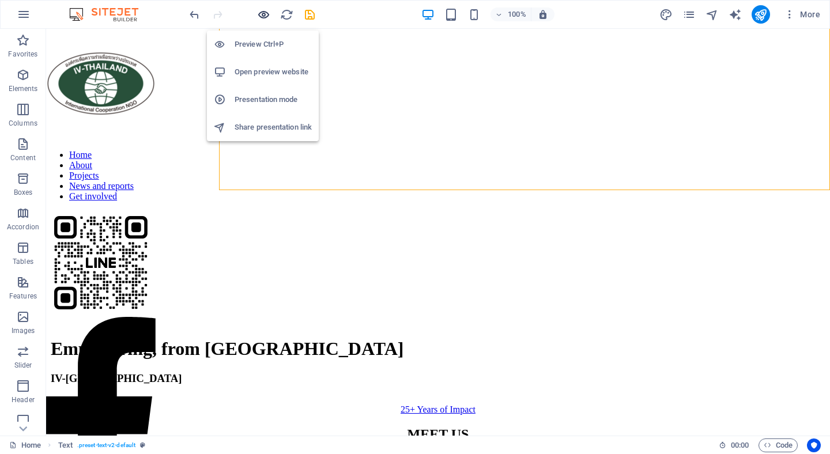
click at [264, 14] on icon "button" at bounding box center [263, 14] width 13 height 13
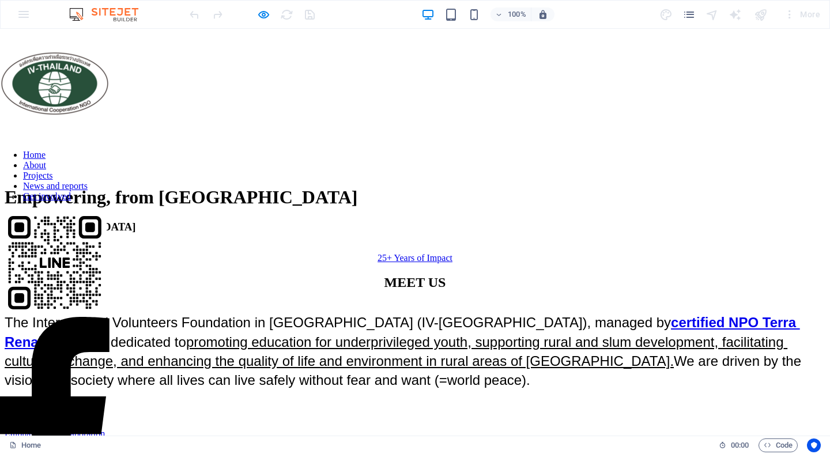
scroll to position [671, 0]
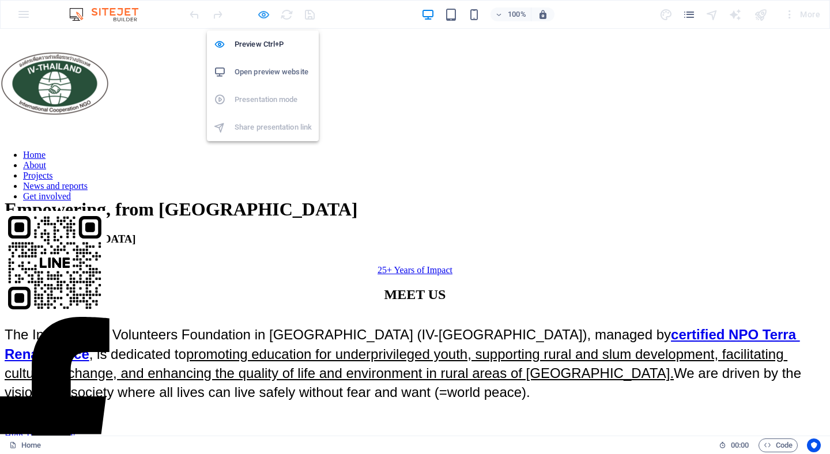
click at [264, 13] on icon "button" at bounding box center [263, 14] width 13 height 13
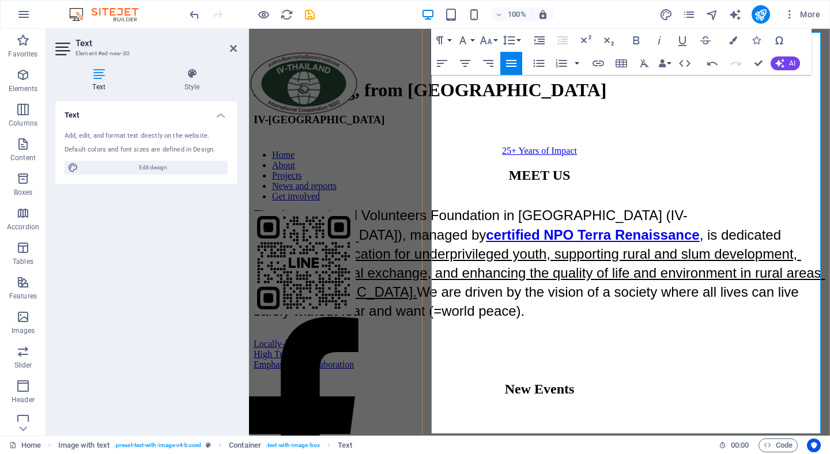
scroll to position [803, 0]
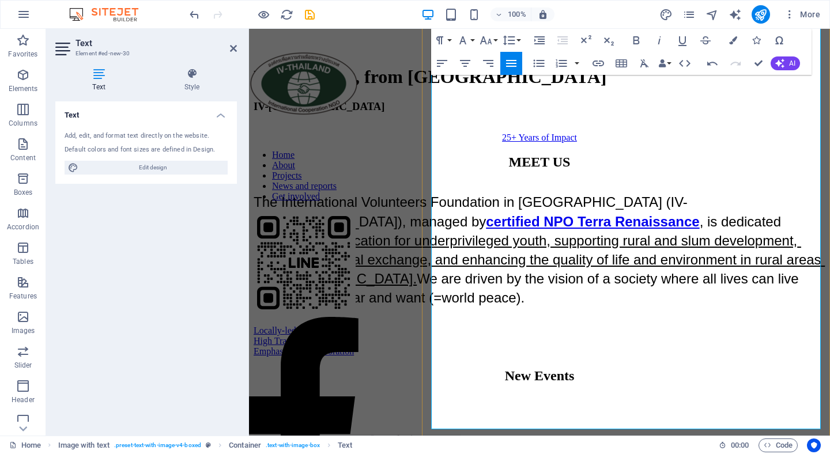
drag, startPoint x: 648, startPoint y: 233, endPoint x: 659, endPoint y: 242, distance: 14.4
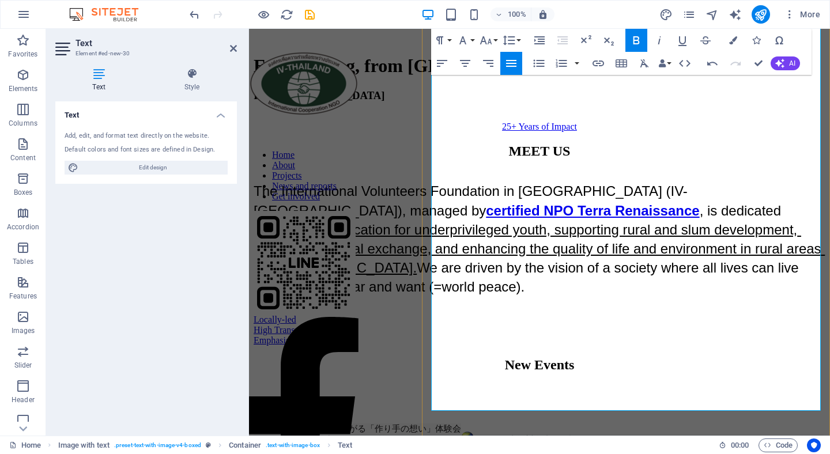
scroll to position [817, 0]
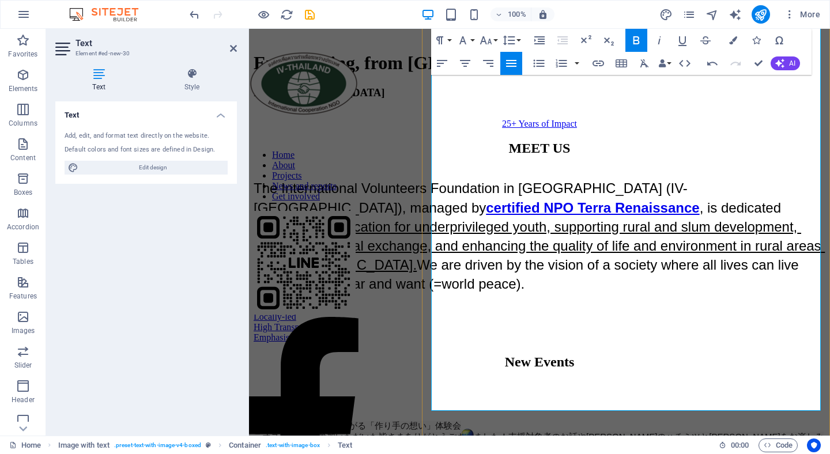
drag, startPoint x: 466, startPoint y: 290, endPoint x: 552, endPoint y: 293, distance: 86.5
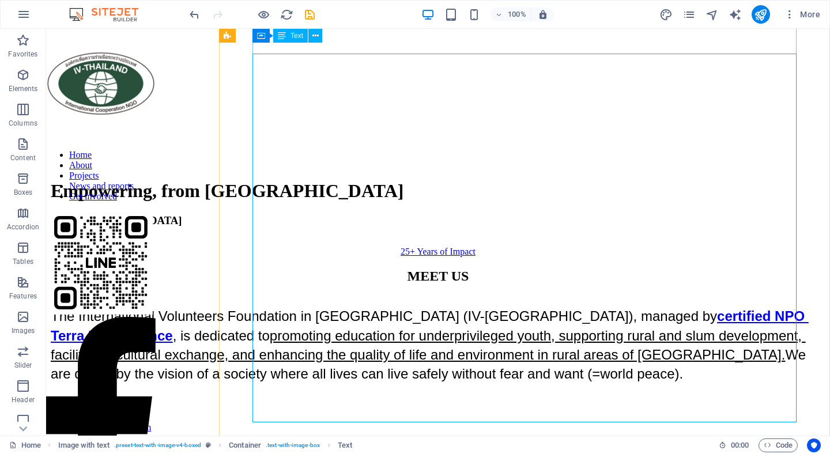
scroll to position [681, 0]
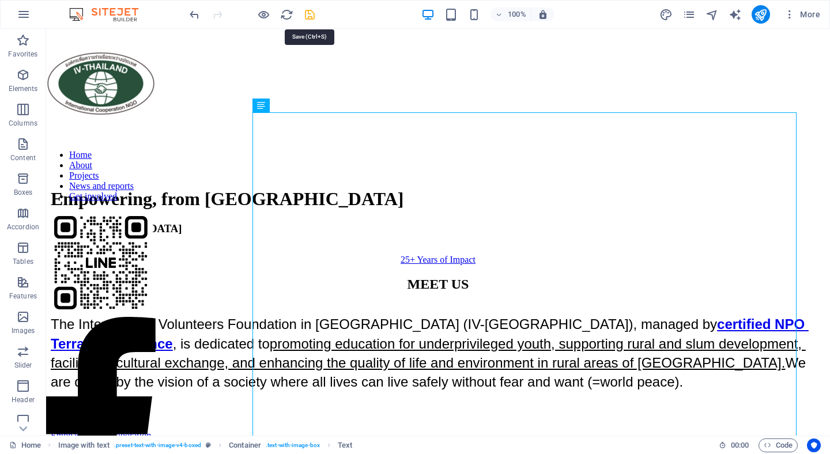
click at [309, 14] on icon "save" at bounding box center [309, 14] width 13 height 13
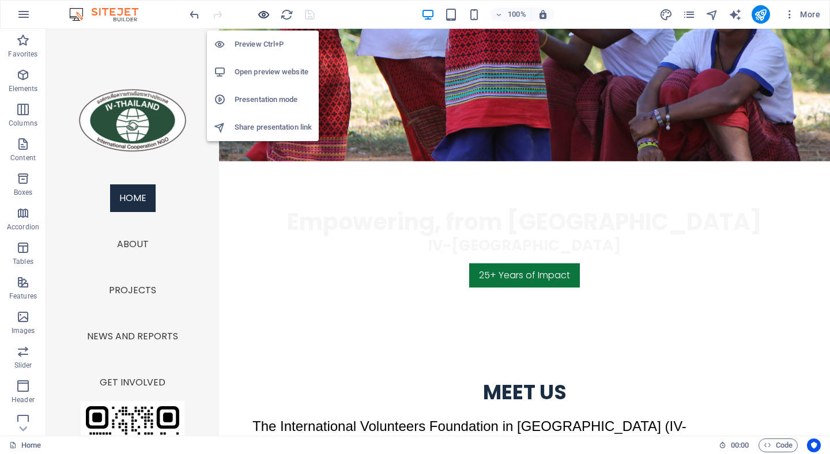
click at [266, 17] on icon "button" at bounding box center [263, 14] width 13 height 13
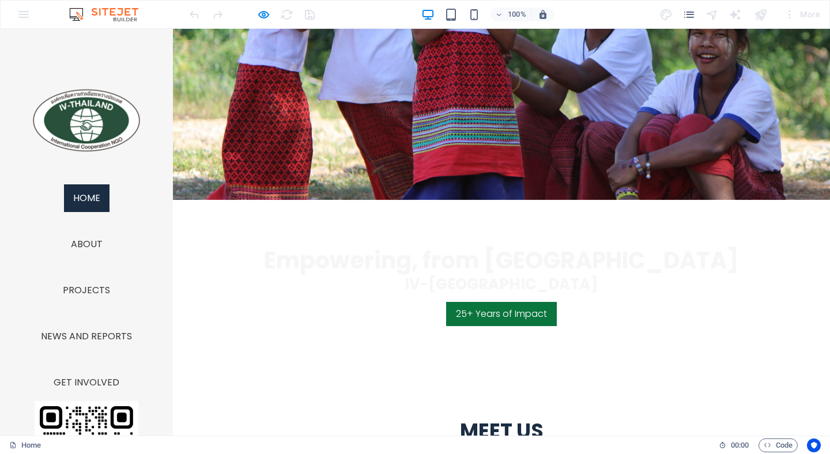
scroll to position [627, 0]
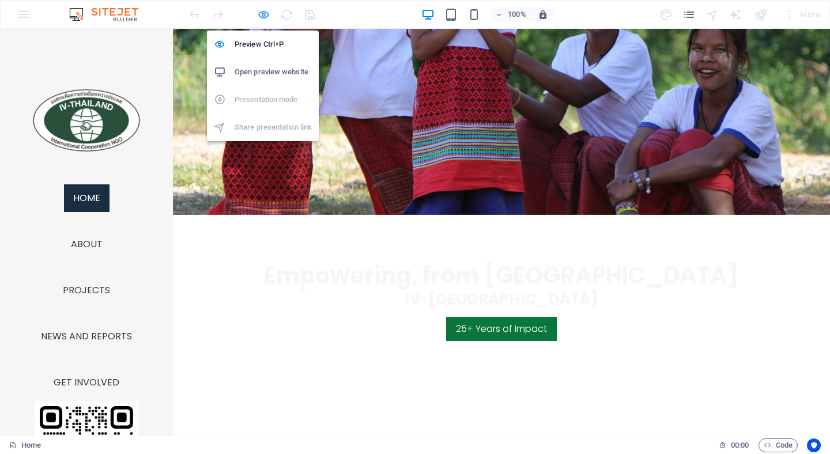
click at [265, 15] on icon "button" at bounding box center [263, 14] width 13 height 13
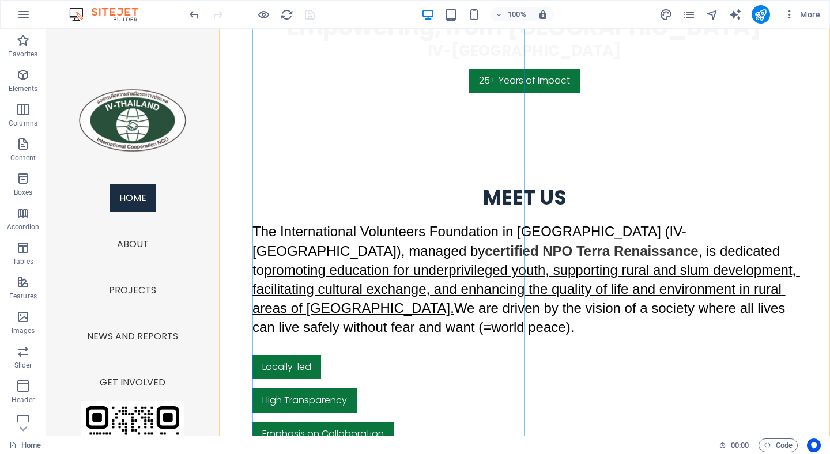
scroll to position [895, 0]
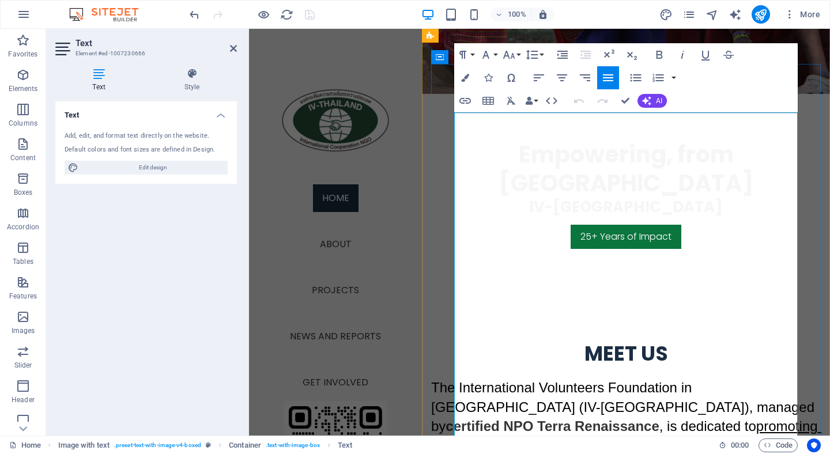
scroll to position [739, 0]
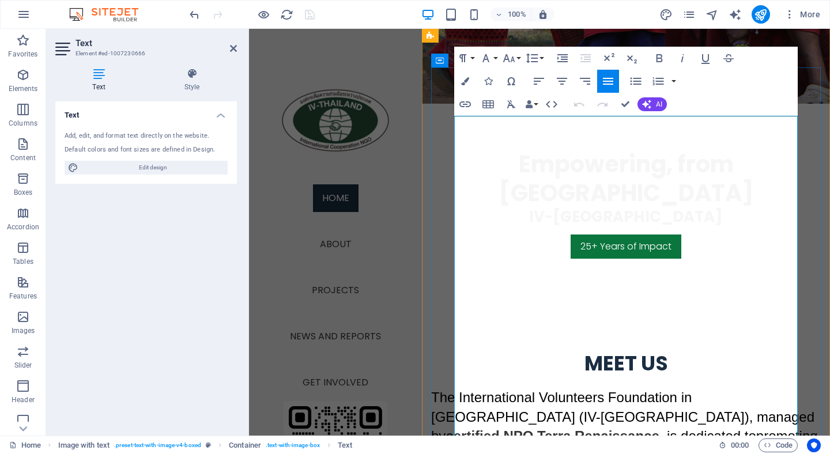
drag, startPoint x: 457, startPoint y: 149, endPoint x: 729, endPoint y: 293, distance: 308.2
click at [496, 56] on button "Font Family" at bounding box center [488, 58] width 22 height 23
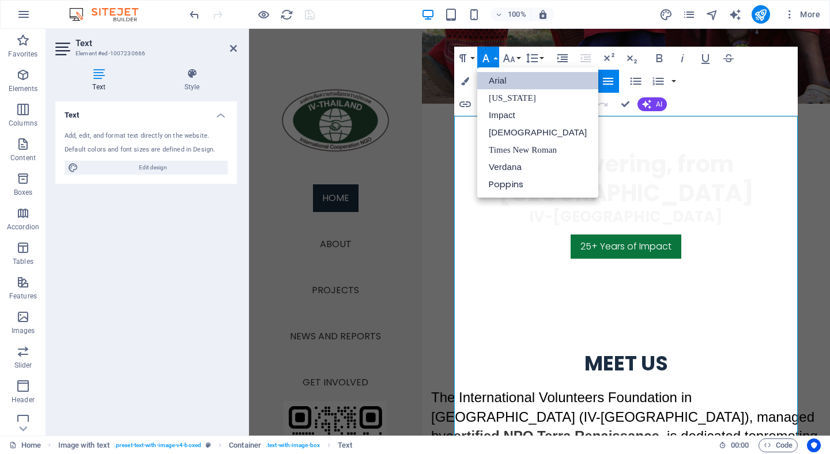
scroll to position [0, 0]
click at [512, 150] on link "Times New Roman" at bounding box center [537, 149] width 121 height 17
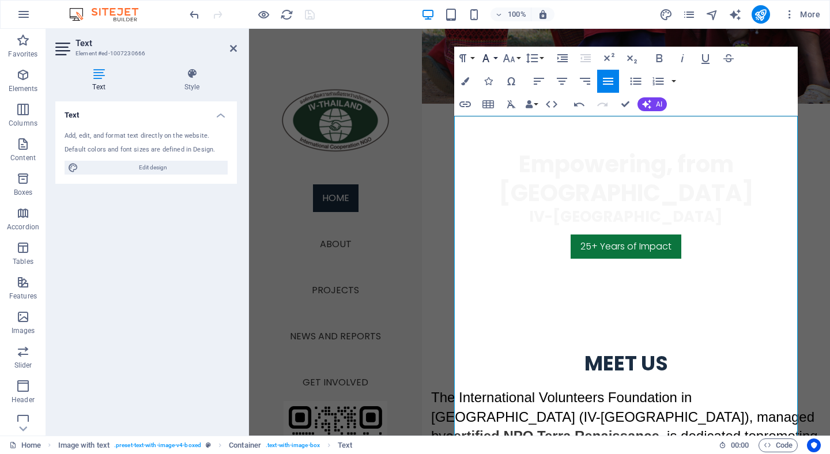
click at [496, 59] on button "Font Family" at bounding box center [488, 58] width 22 height 23
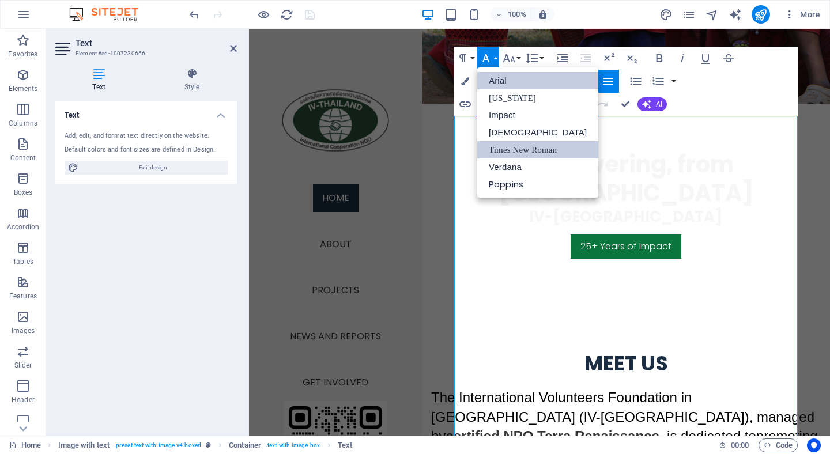
click at [512, 82] on link "Arial" at bounding box center [537, 80] width 121 height 17
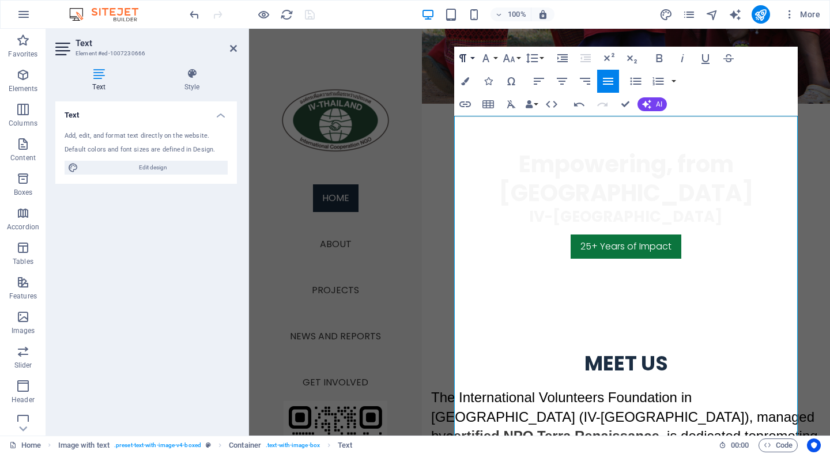
click at [470, 59] on button "Paragraph Format" at bounding box center [465, 58] width 22 height 23
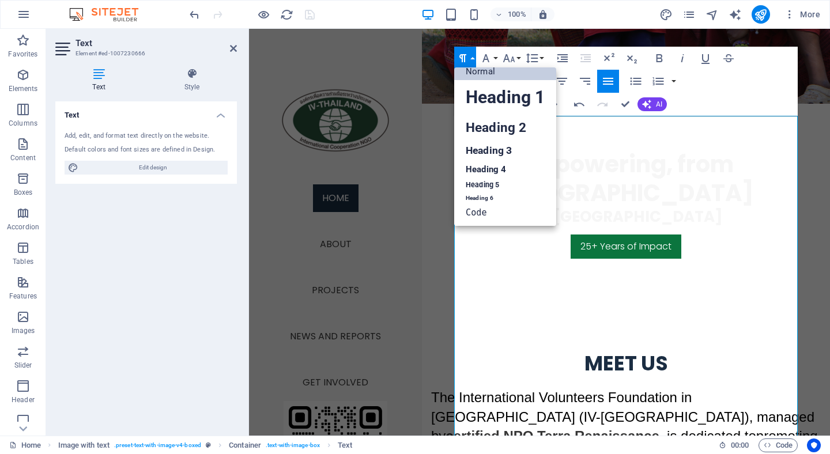
scroll to position [9, 0]
click at [515, 69] on link "Normal" at bounding box center [505, 71] width 102 height 17
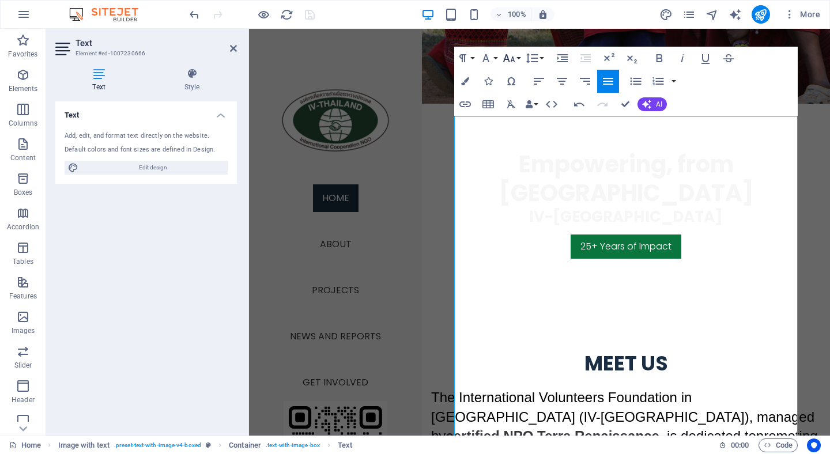
click at [519, 60] on button "Font Size" at bounding box center [511, 58] width 22 height 23
click at [520, 152] on link "12" at bounding box center [520, 149] width 41 height 17
click at [520, 55] on button "Font Size" at bounding box center [511, 58] width 22 height 23
click at [529, 94] on link "18" at bounding box center [520, 101] width 41 height 17
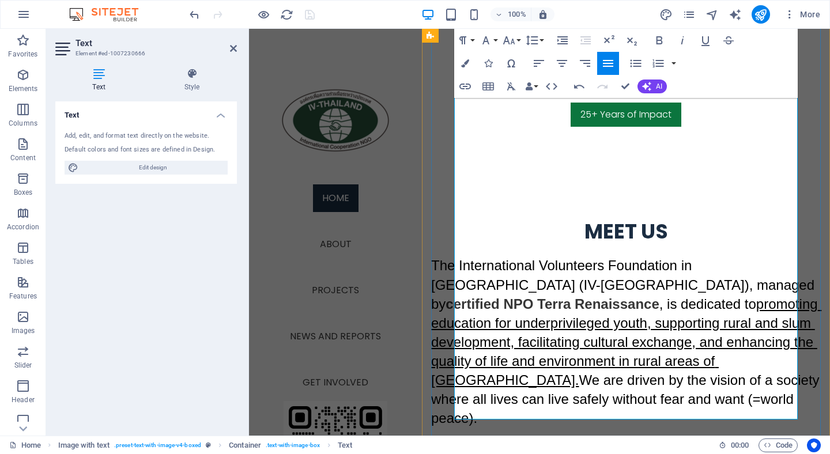
scroll to position [896, 0]
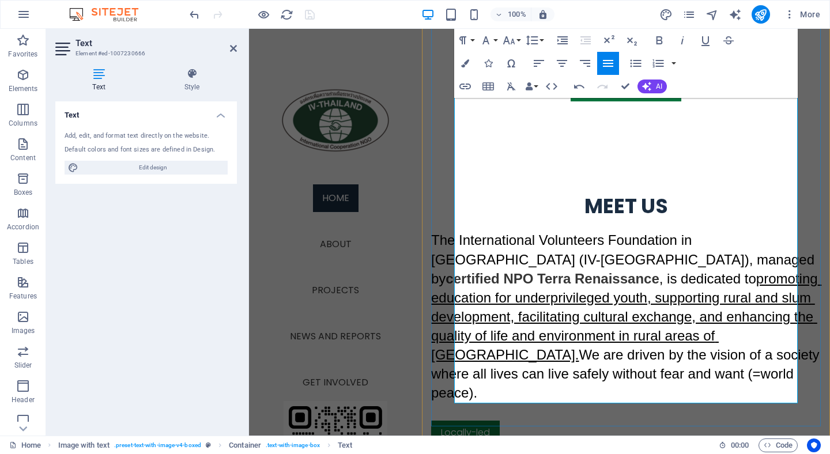
drag, startPoint x: 456, startPoint y: 196, endPoint x: 714, endPoint y: 388, distance: 321.6
click at [517, 40] on button "Font Size" at bounding box center [511, 40] width 22 height 23
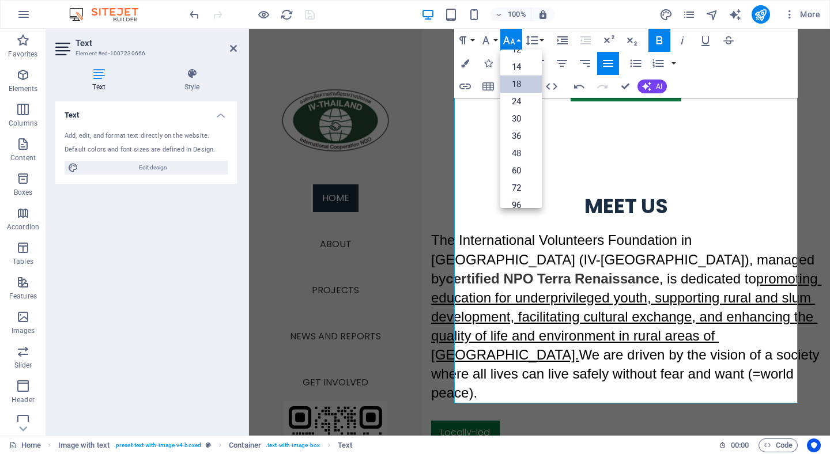
click at [528, 80] on link "18" at bounding box center [520, 83] width 41 height 17
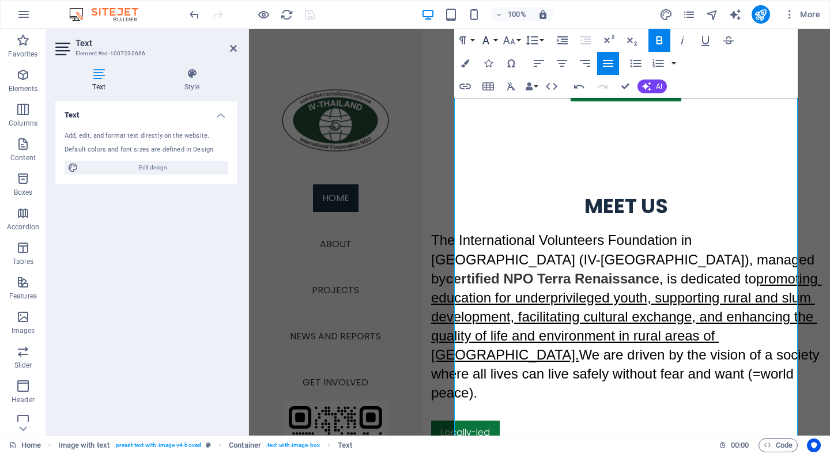
click at [494, 41] on button "Font Family" at bounding box center [488, 40] width 22 height 23
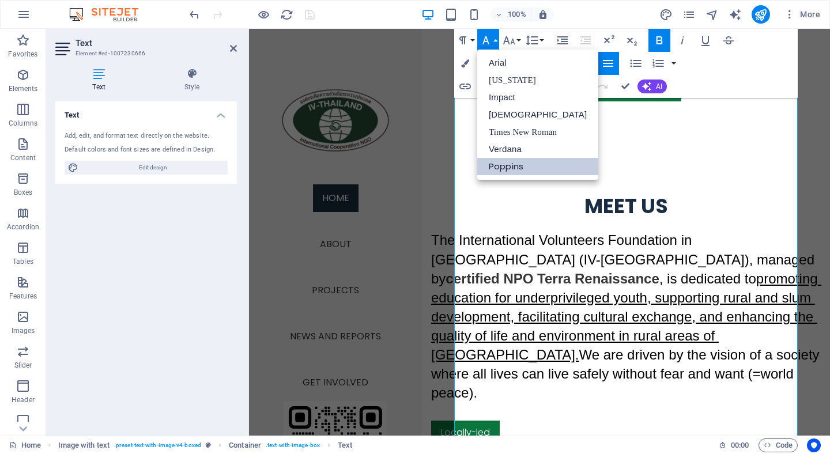
scroll to position [0, 0]
click at [496, 64] on link "Arial" at bounding box center [537, 62] width 121 height 17
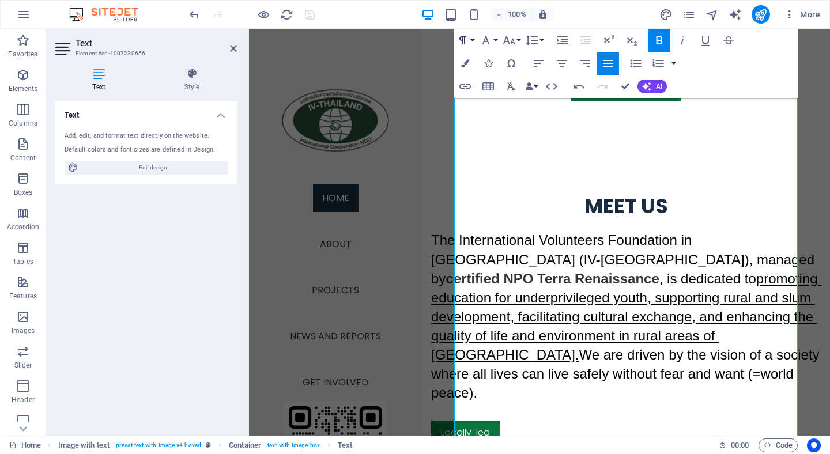
click at [472, 43] on button "Paragraph Format" at bounding box center [465, 40] width 22 height 23
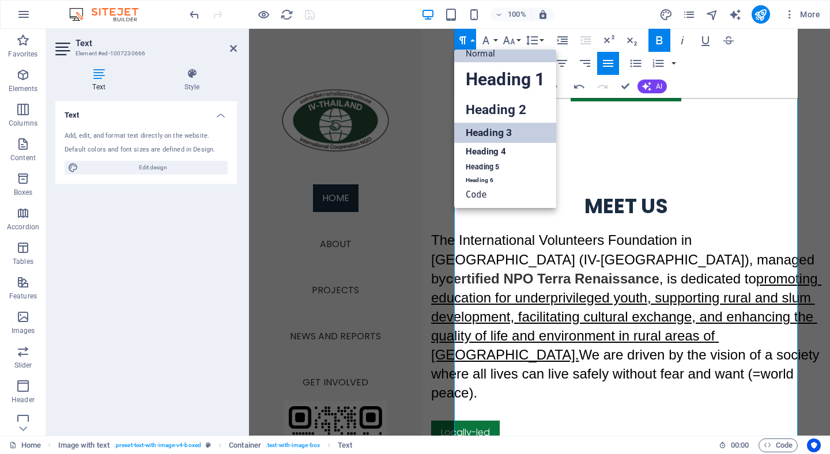
scroll to position [9, 0]
click at [474, 56] on link "Normal" at bounding box center [505, 53] width 102 height 17
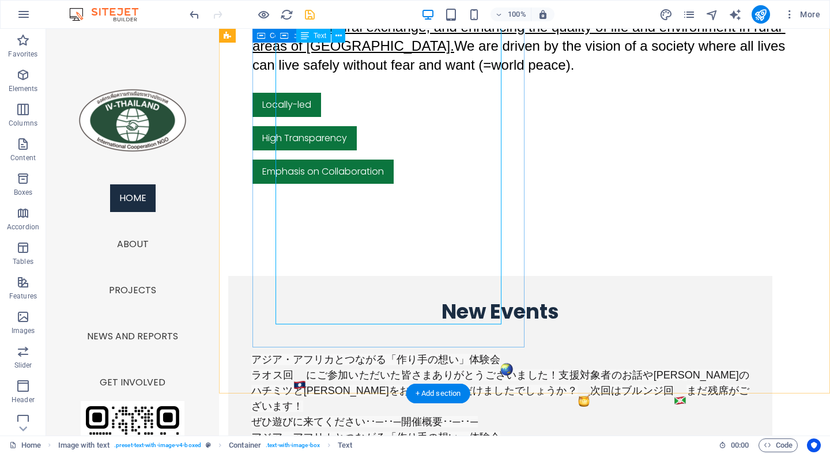
scroll to position [1134, 0]
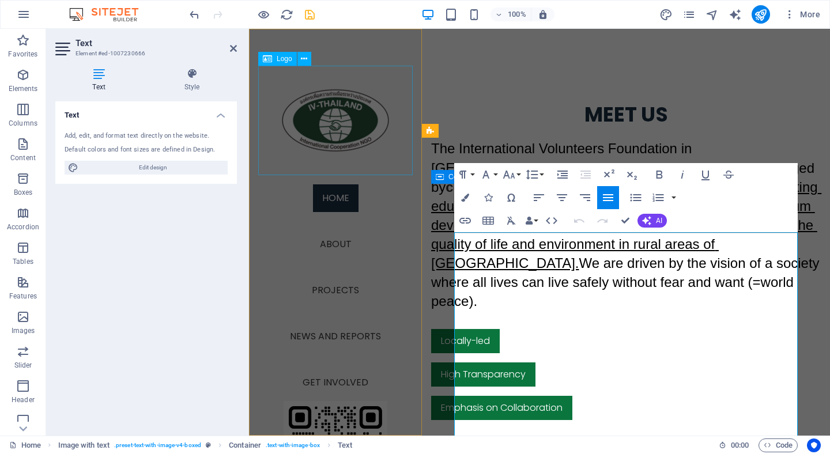
scroll to position [622, 0]
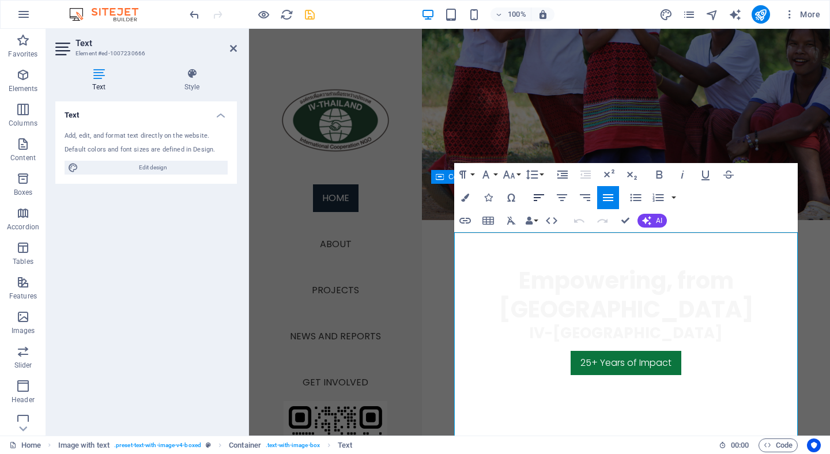
click at [539, 199] on icon "button" at bounding box center [539, 198] width 14 height 14
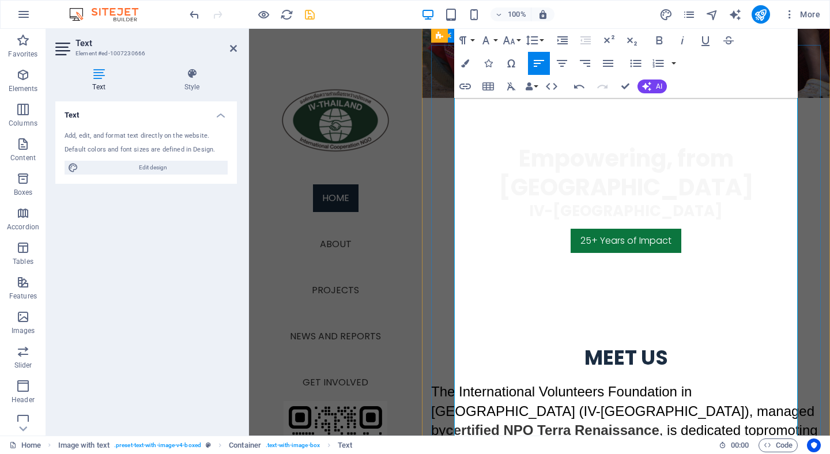
scroll to position [739, 0]
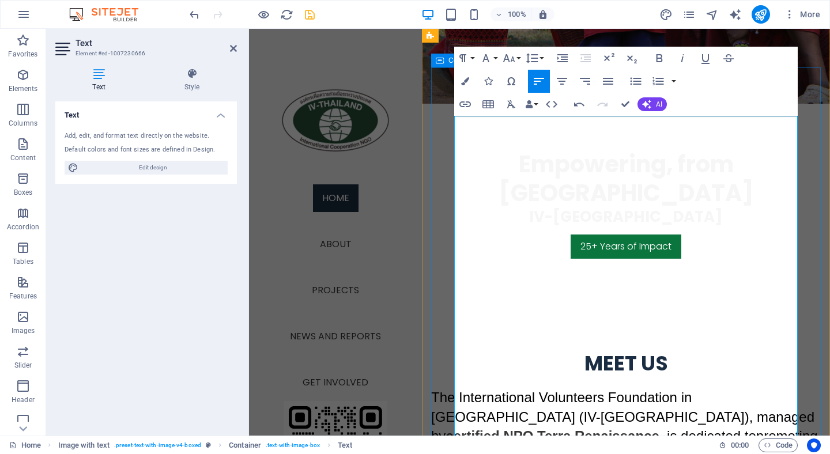
drag, startPoint x: 457, startPoint y: 152, endPoint x: 767, endPoint y: 331, distance: 358.5
click at [541, 81] on icon "button" at bounding box center [539, 81] width 14 height 14
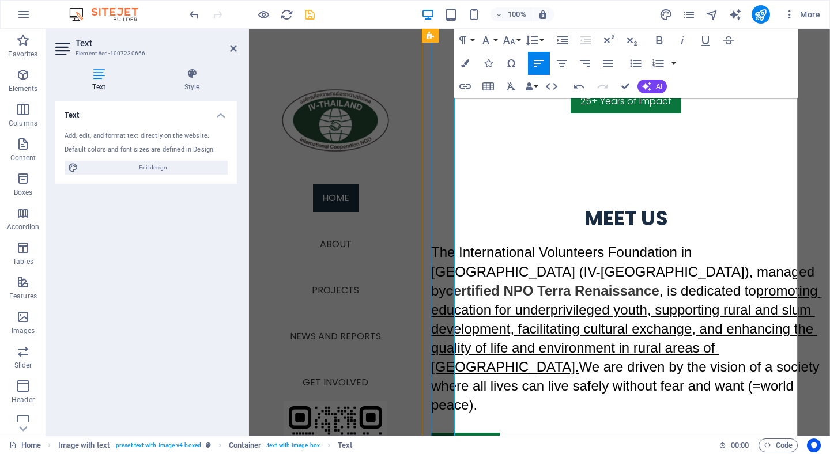
scroll to position [895, 0]
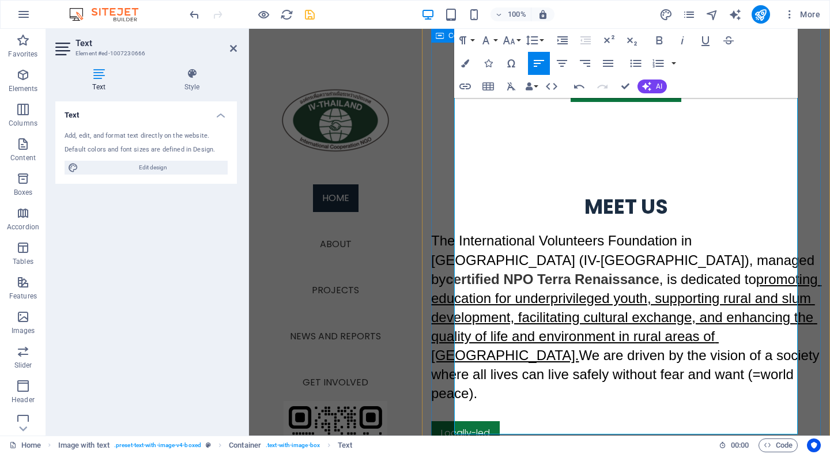
drag, startPoint x: 456, startPoint y: 196, endPoint x: 727, endPoint y: 425, distance: 354.5
click at [538, 61] on icon "button" at bounding box center [539, 63] width 14 height 14
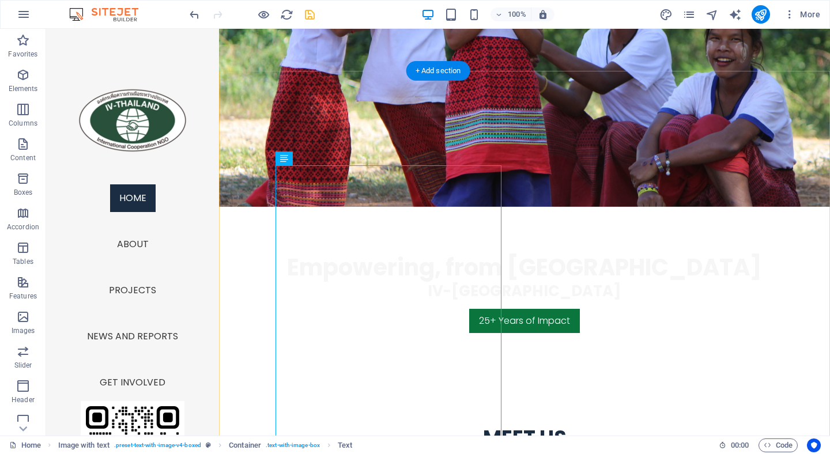
scroll to position [630, 0]
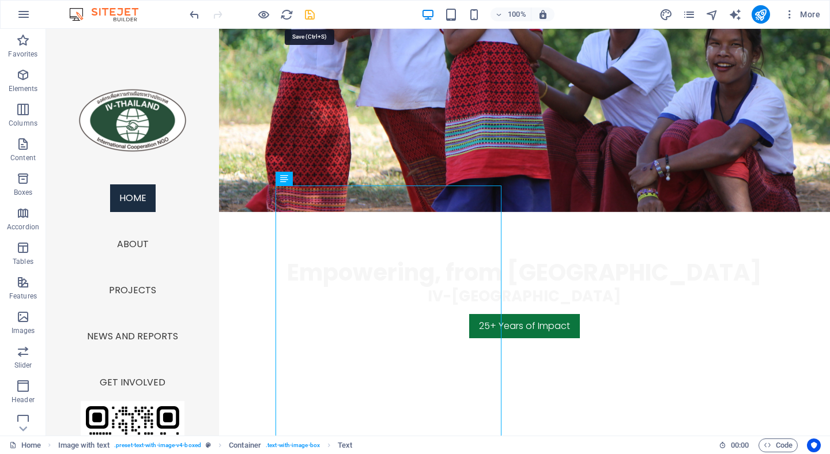
click at [309, 17] on icon "save" at bounding box center [309, 14] width 13 height 13
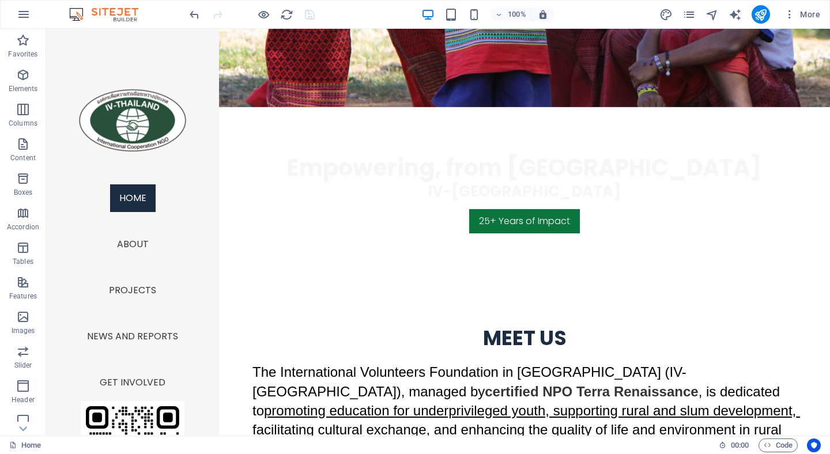
scroll to position [731, 0]
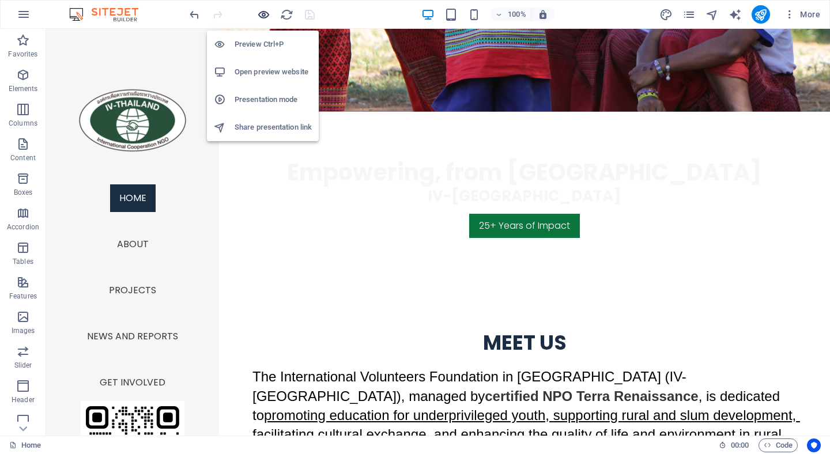
click at [262, 10] on icon "button" at bounding box center [263, 14] width 13 height 13
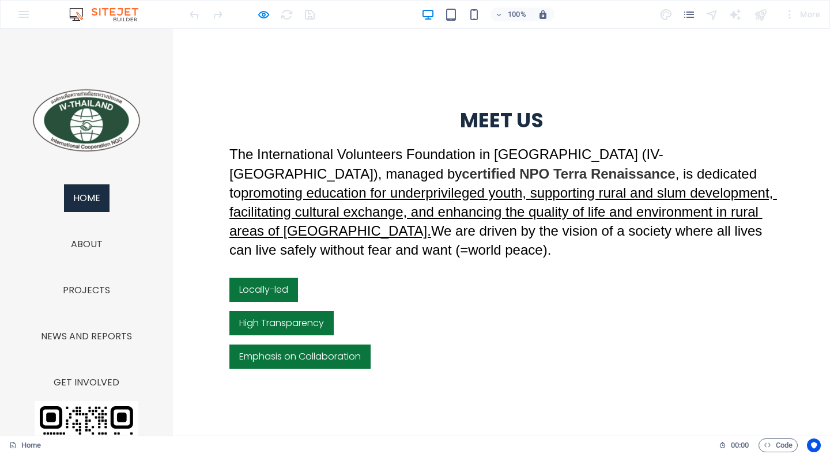
scroll to position [970, 0]
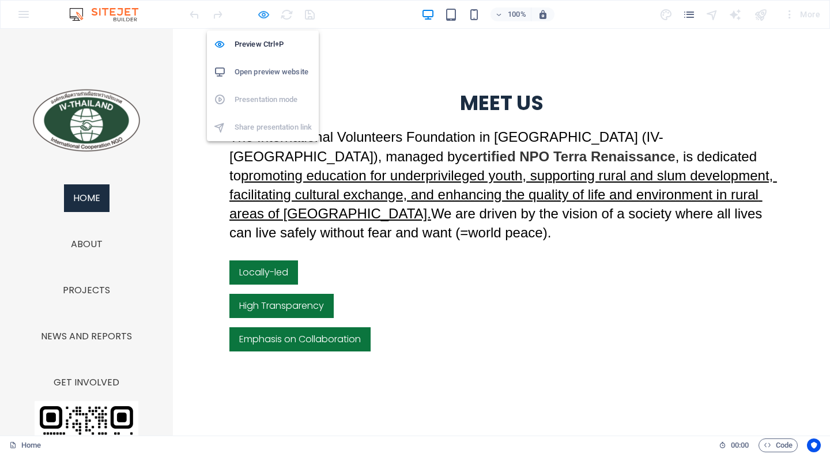
click at [262, 15] on icon "button" at bounding box center [263, 14] width 13 height 13
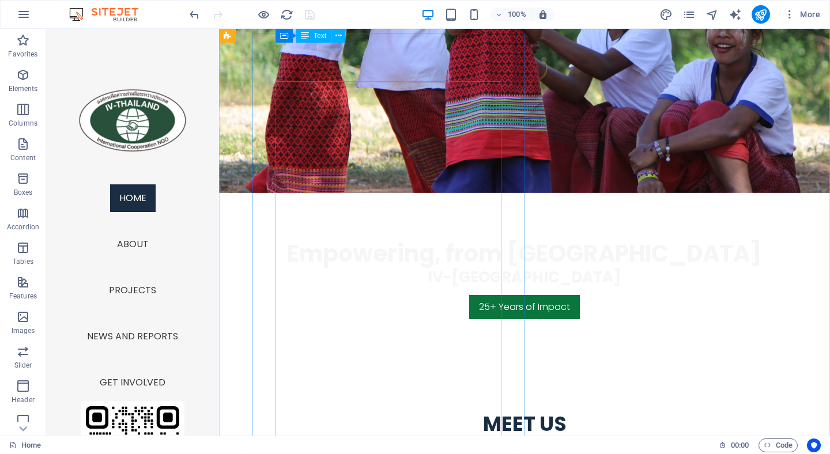
scroll to position [622, 0]
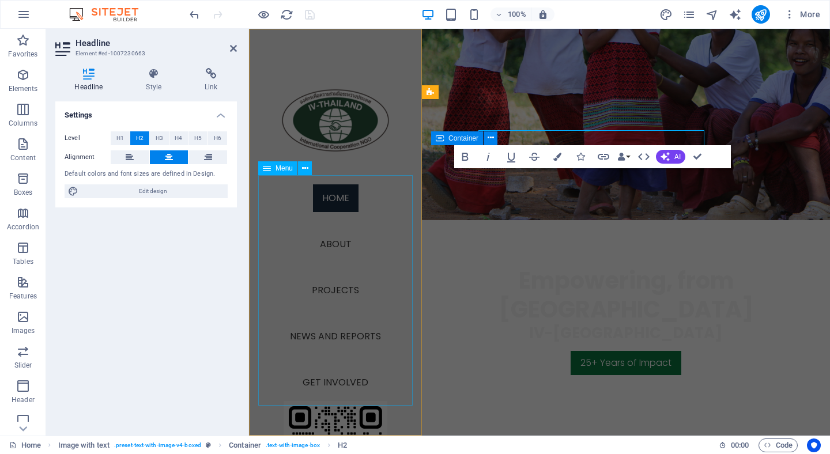
scroll to position [661, 0]
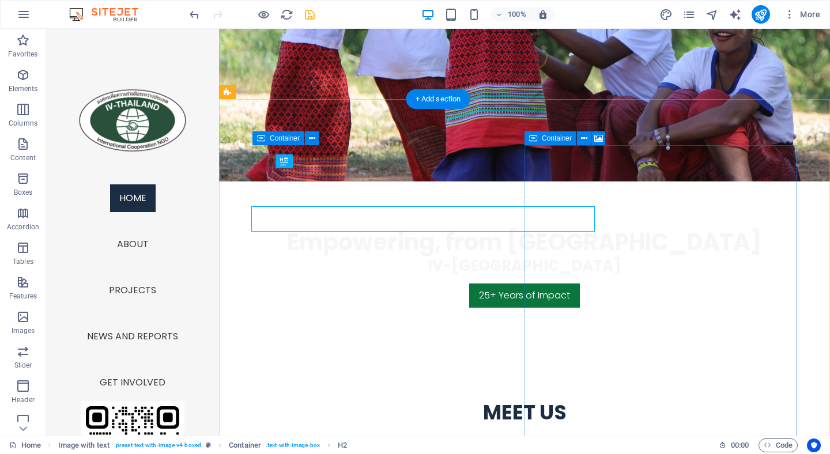
scroll to position [622, 0]
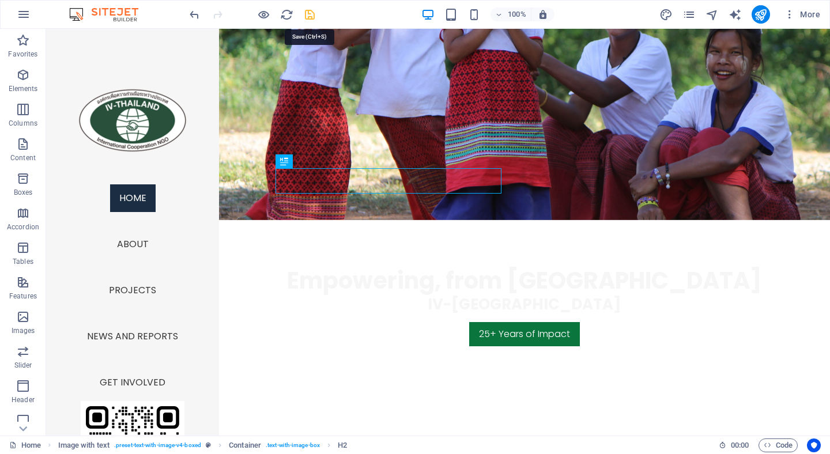
click at [305, 13] on icon "save" at bounding box center [309, 14] width 13 height 13
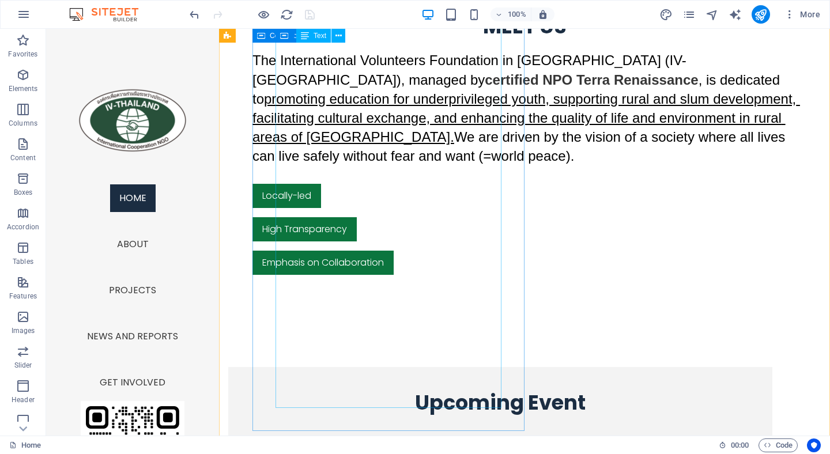
scroll to position [1098, 0]
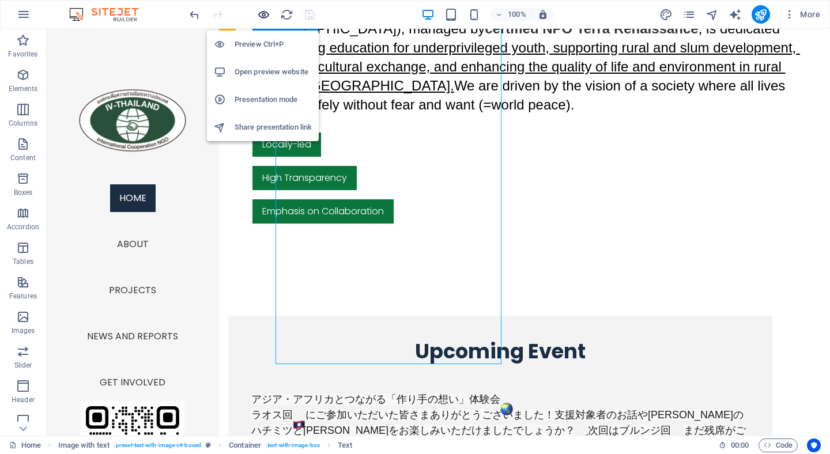
click at [263, 17] on icon "button" at bounding box center [263, 14] width 13 height 13
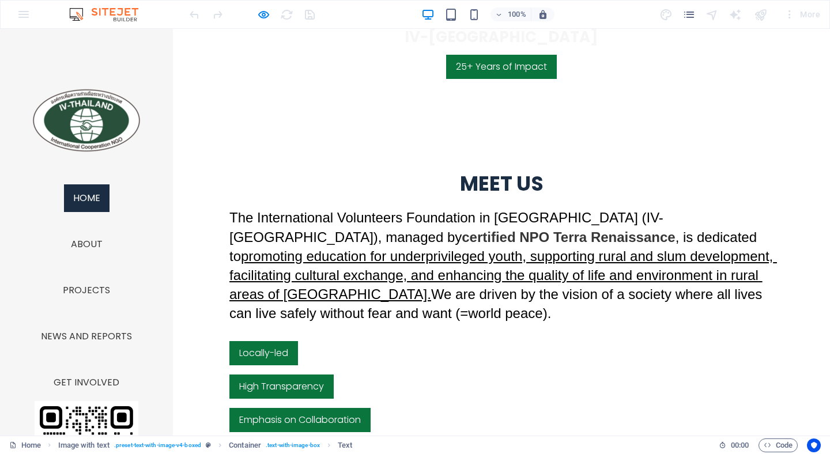
scroll to position [856, 0]
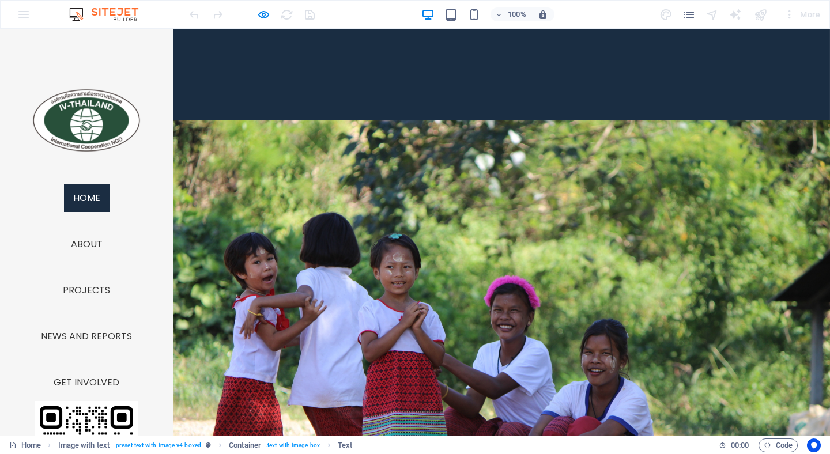
scroll to position [0, 0]
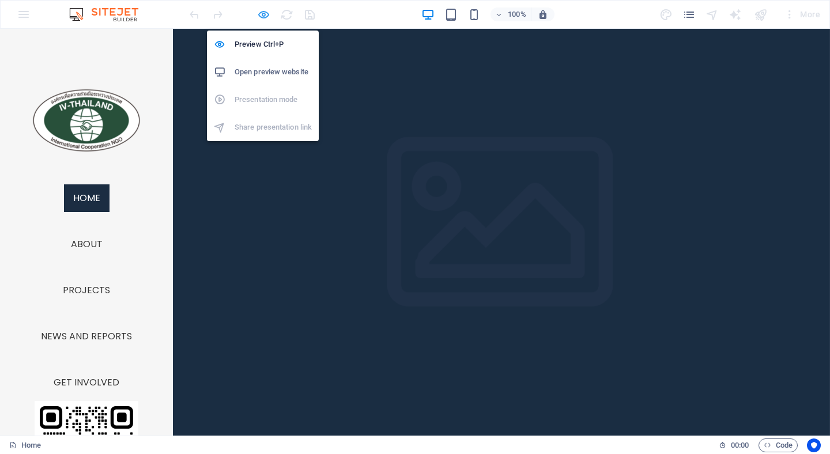
click at [264, 14] on icon "button" at bounding box center [263, 14] width 13 height 13
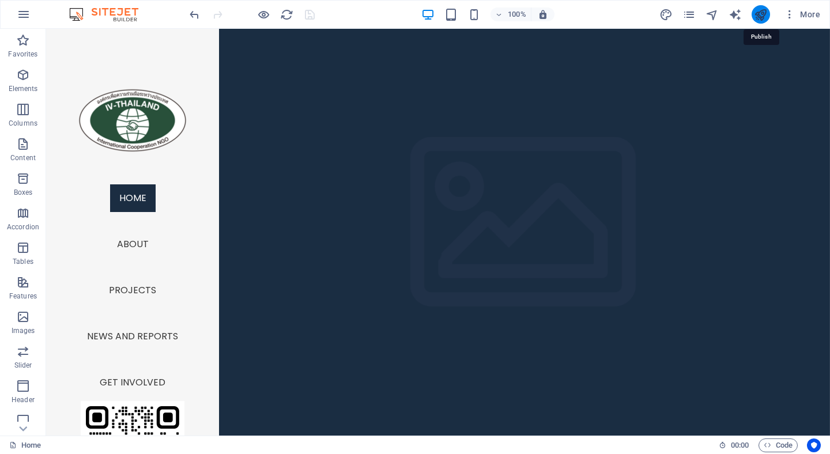
click at [765, 16] on icon "publish" at bounding box center [760, 14] width 13 height 13
